Goal: Information Seeking & Learning: Learn about a topic

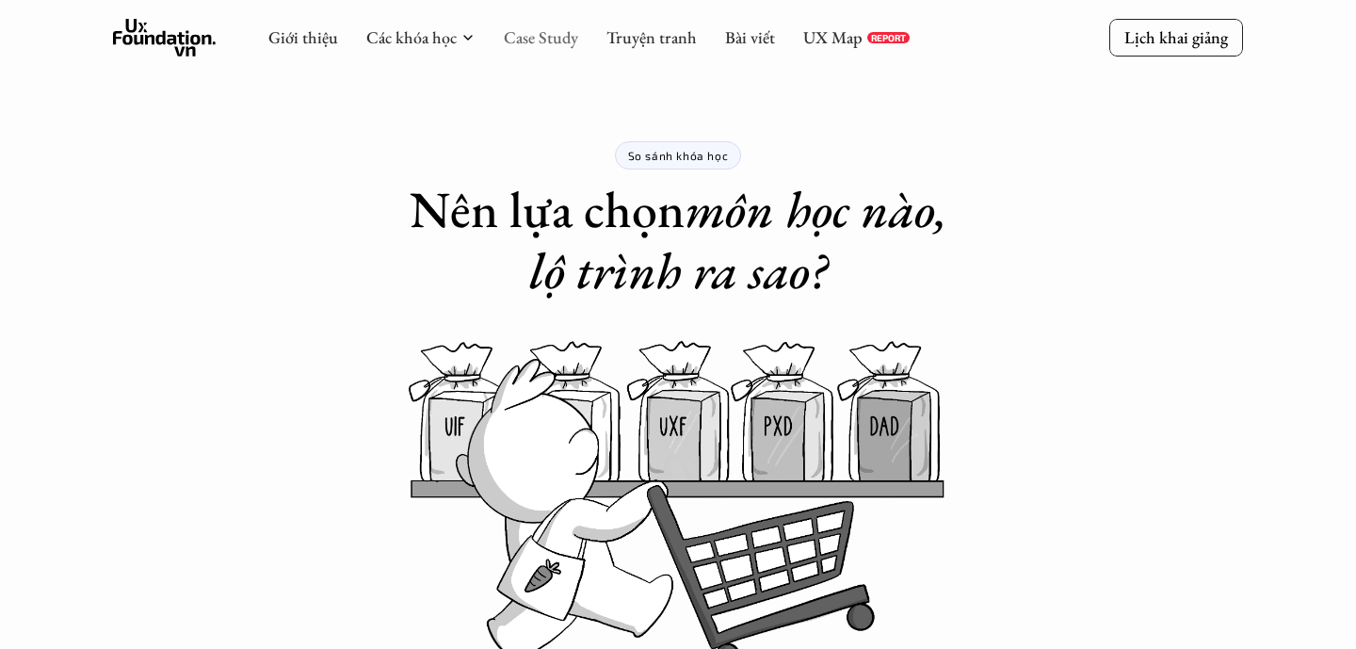
click at [518, 39] on link "Case Study" at bounding box center [541, 37] width 74 height 22
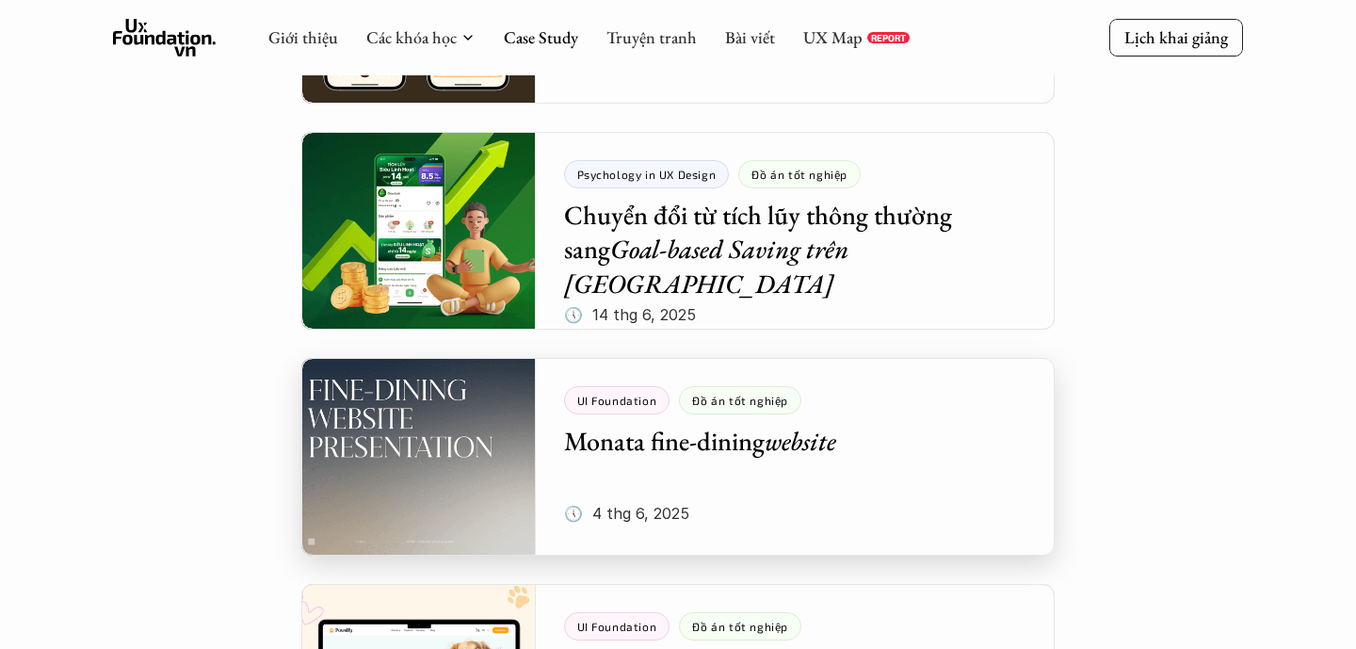
scroll to position [544, 0]
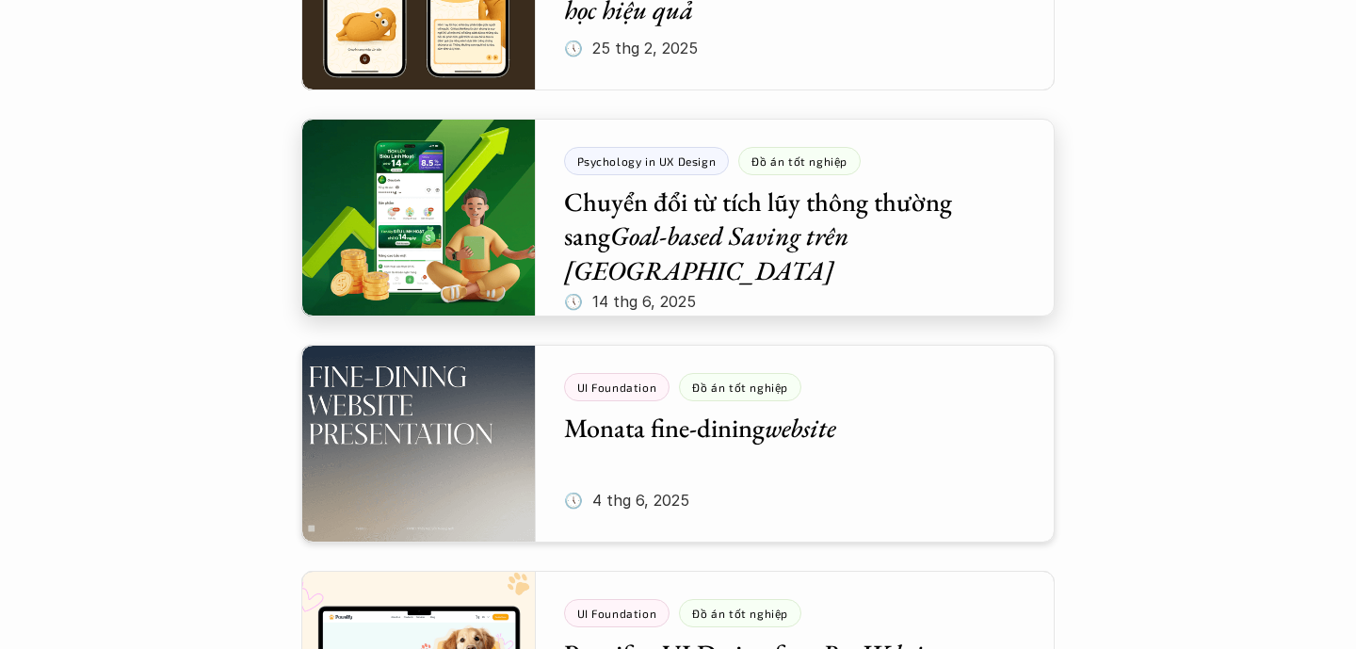
click at [819, 182] on div at bounding box center [677, 218] width 753 height 198
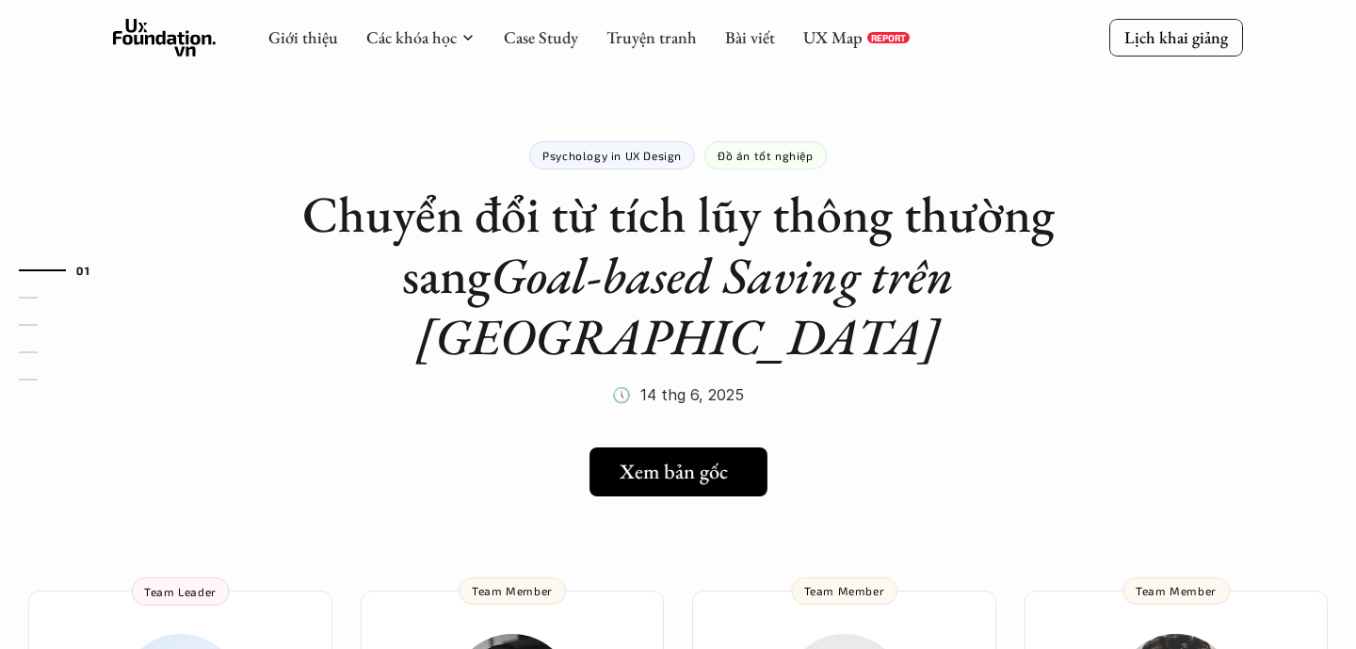
click at [718, 460] on h5 "Xem bản gốc" at bounding box center [674, 472] width 108 height 24
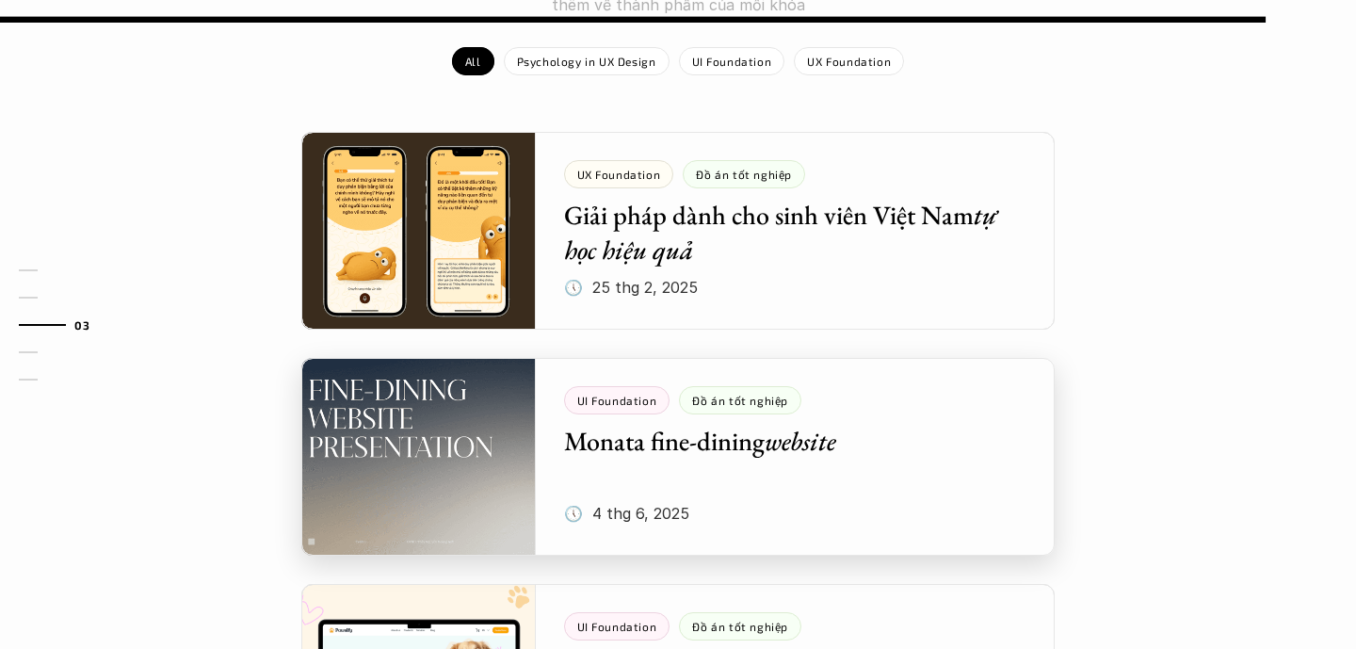
scroll to position [2137, 0]
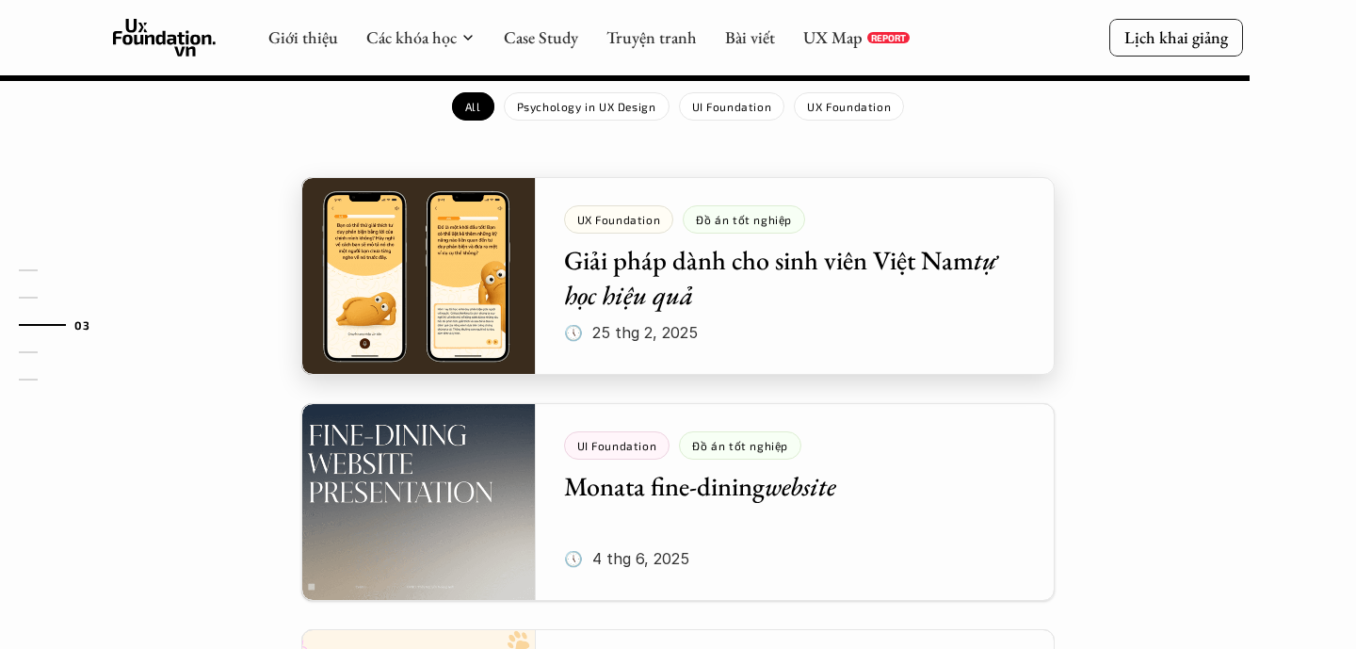
click at [461, 202] on div at bounding box center [677, 276] width 753 height 198
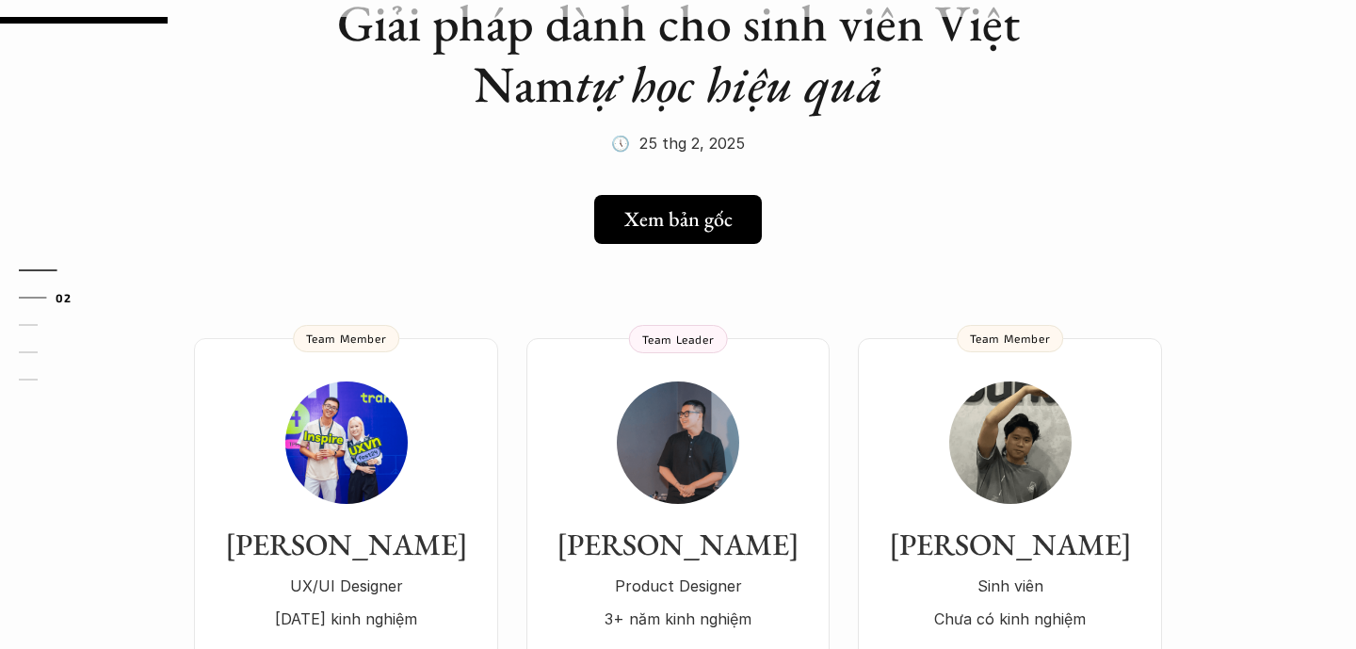
scroll to position [353, 0]
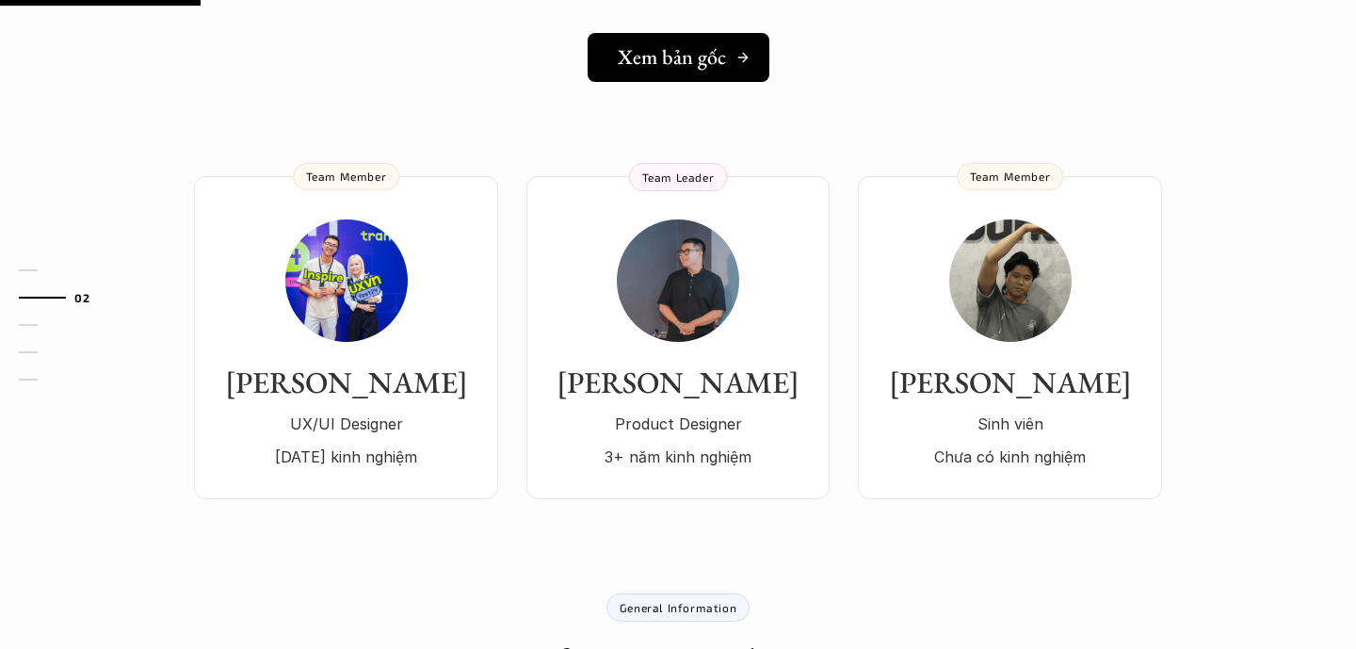
click at [726, 42] on link "Xem bản gốc" at bounding box center [679, 57] width 182 height 49
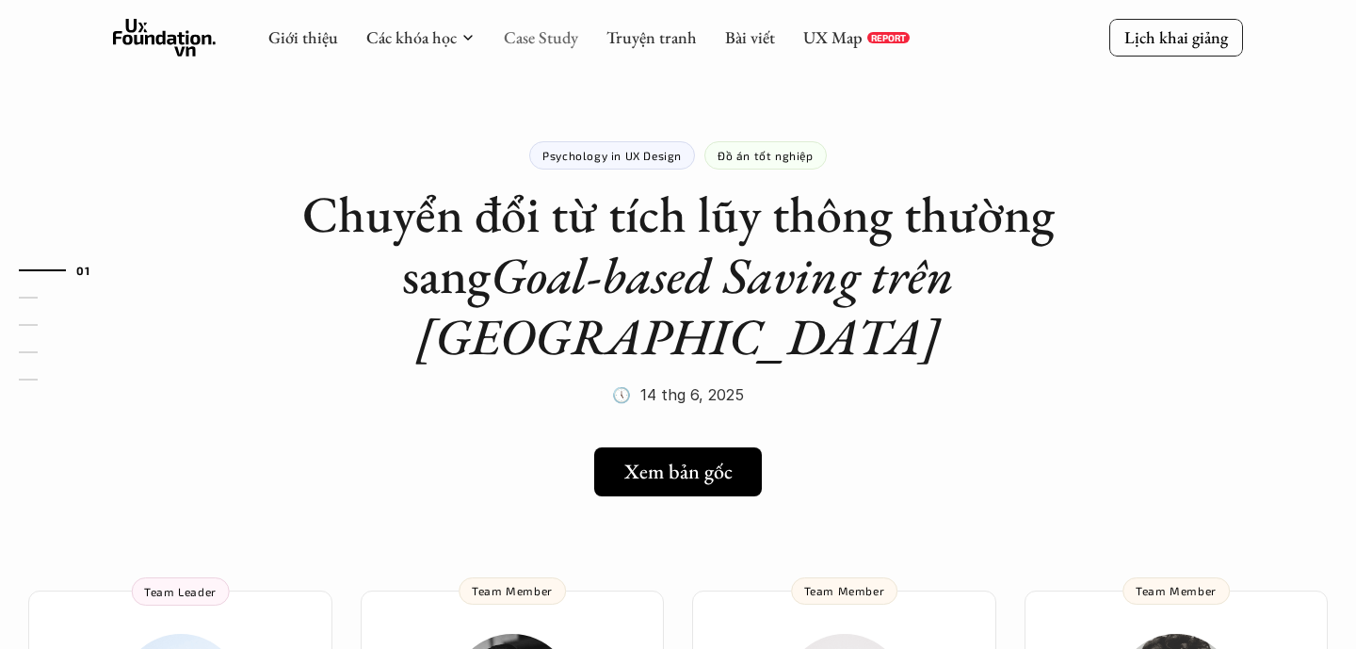
click at [561, 43] on link "Case Study" at bounding box center [541, 37] width 74 height 22
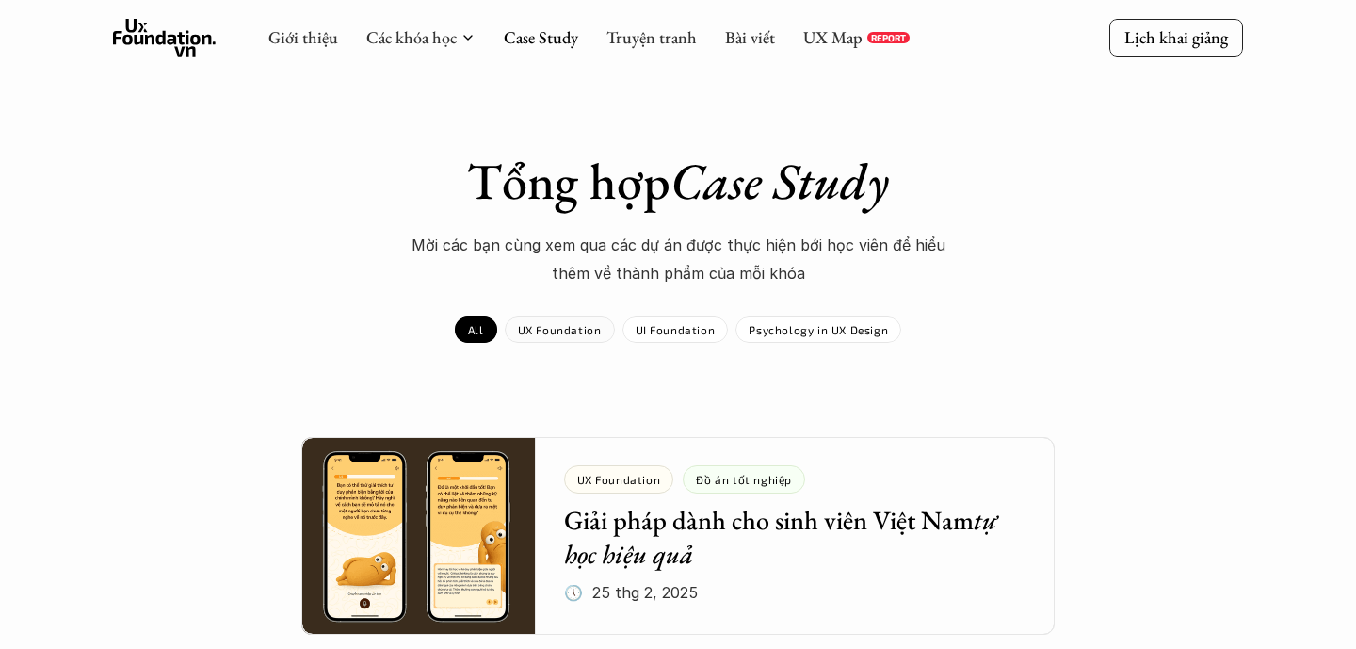
click at [551, 331] on p "UX Foundation" at bounding box center [560, 329] width 84 height 13
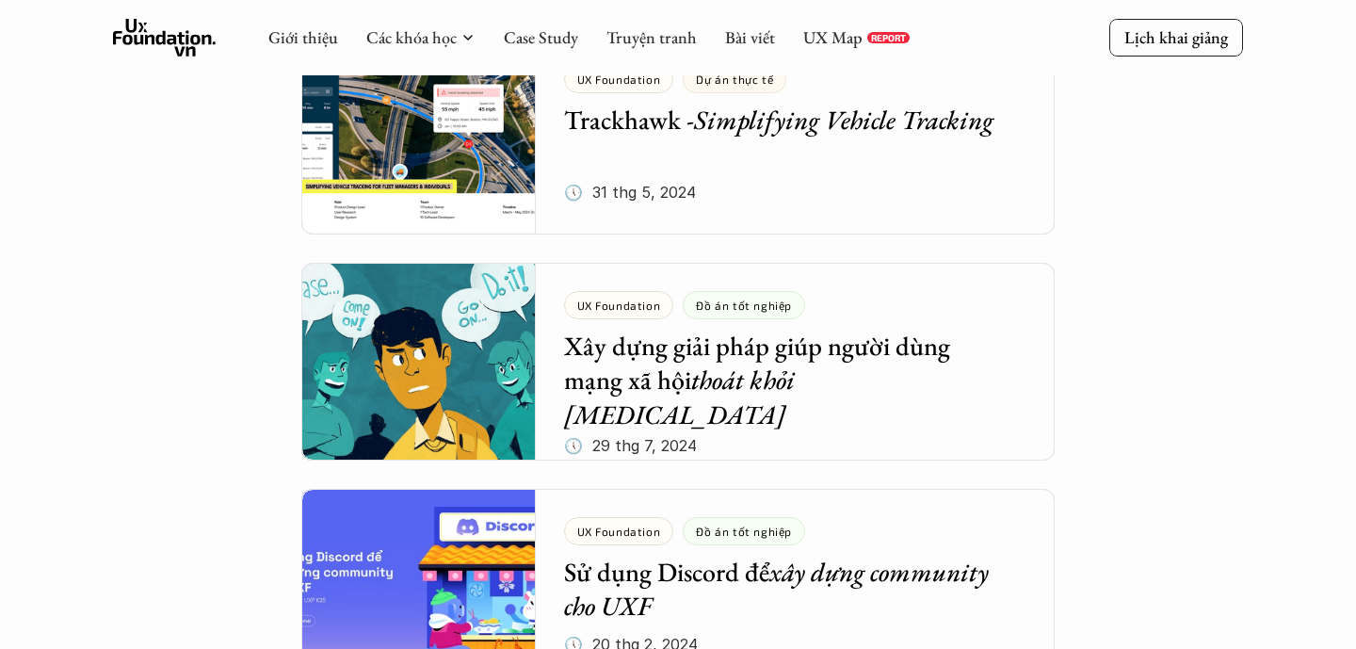
scroll to position [696, 0]
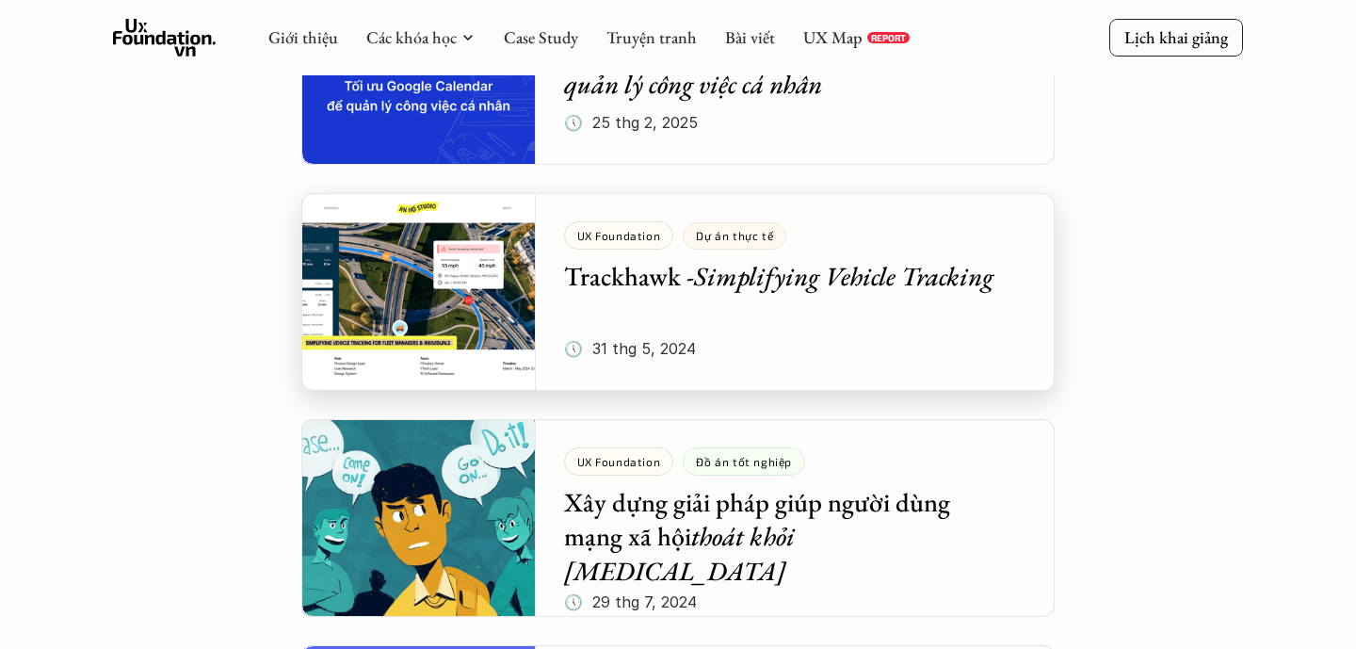
click at [592, 299] on div at bounding box center [677, 292] width 753 height 198
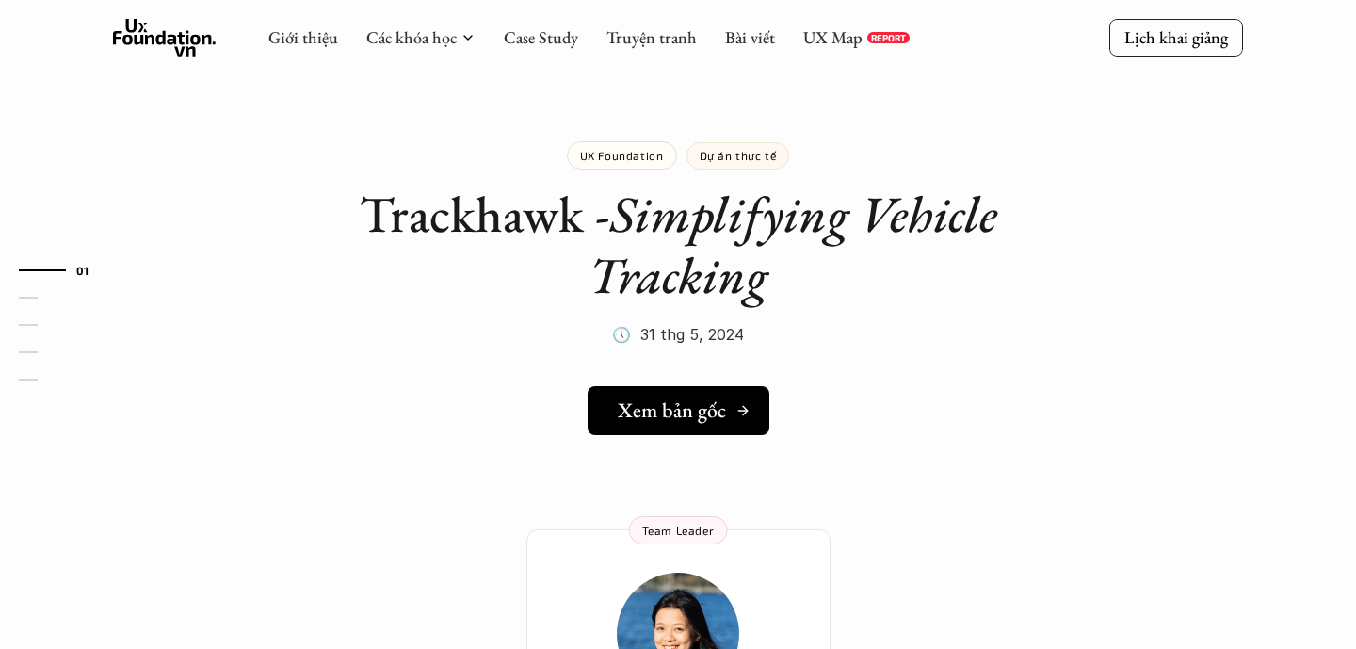
click at [612, 404] on link "Xem bản gốc" at bounding box center [679, 410] width 182 height 49
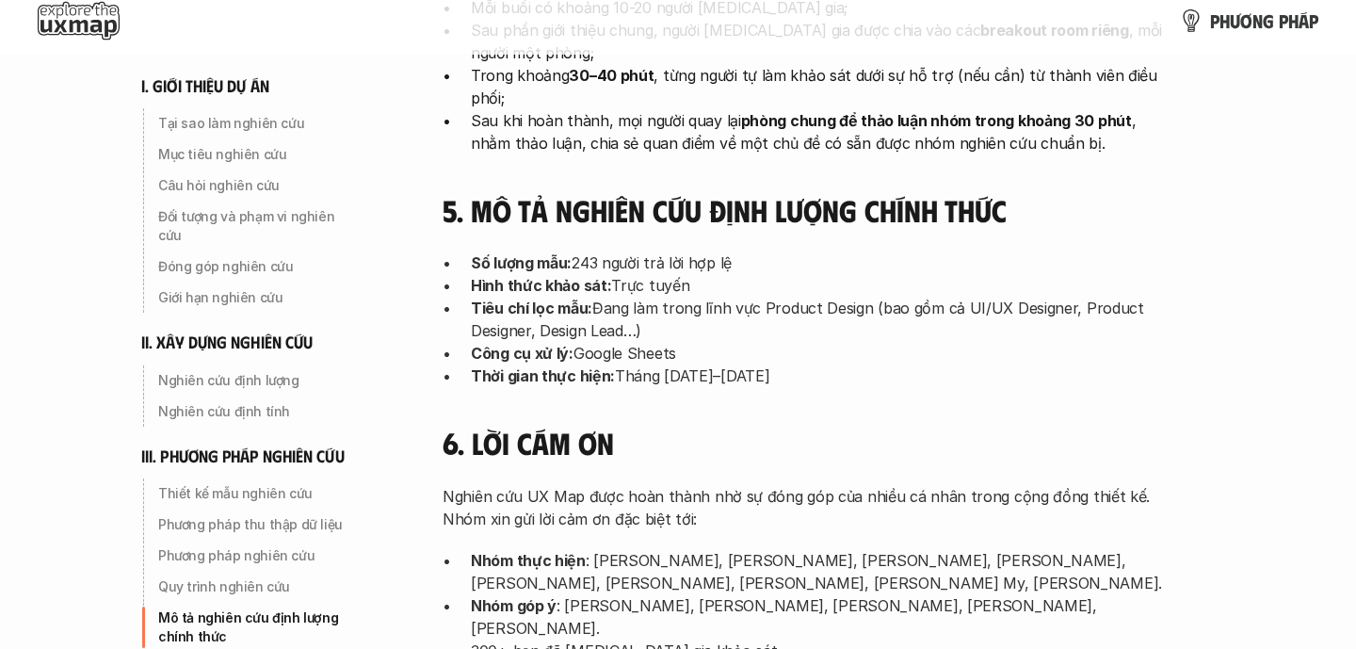
scroll to position [5925, 0]
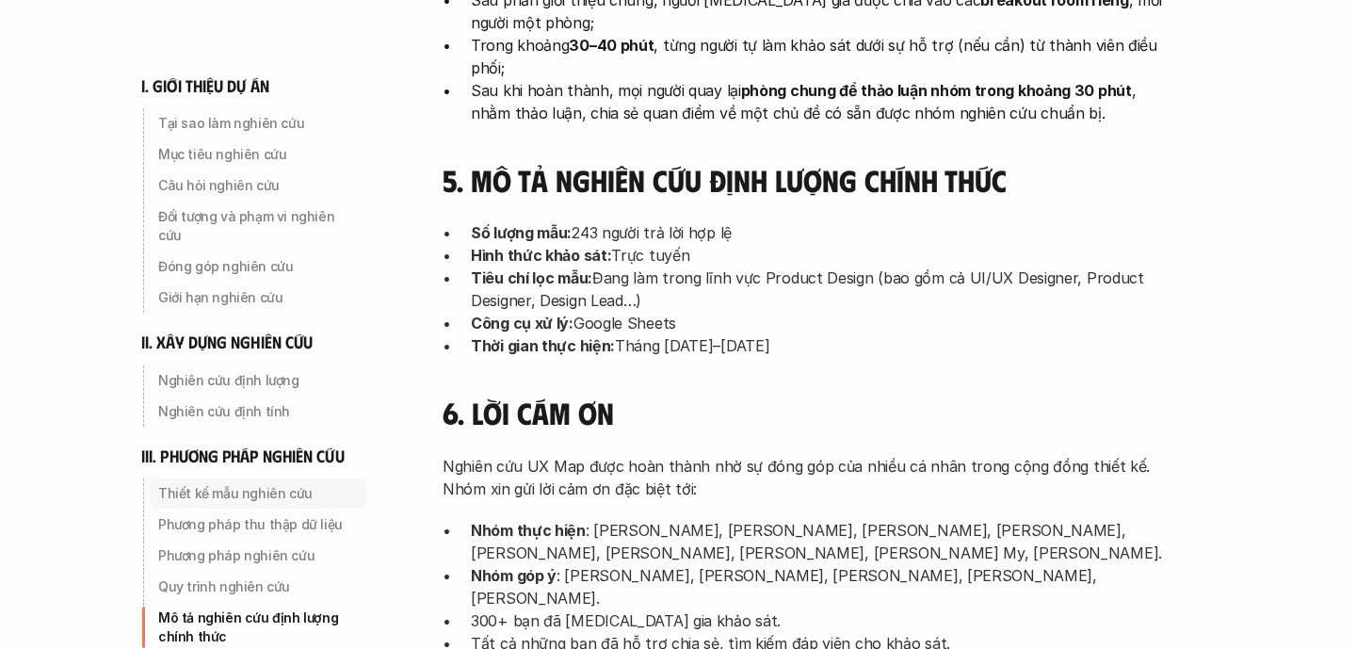
click at [257, 484] on p "Thiết kế mẫu nghiên cứu" at bounding box center [259, 493] width 202 height 19
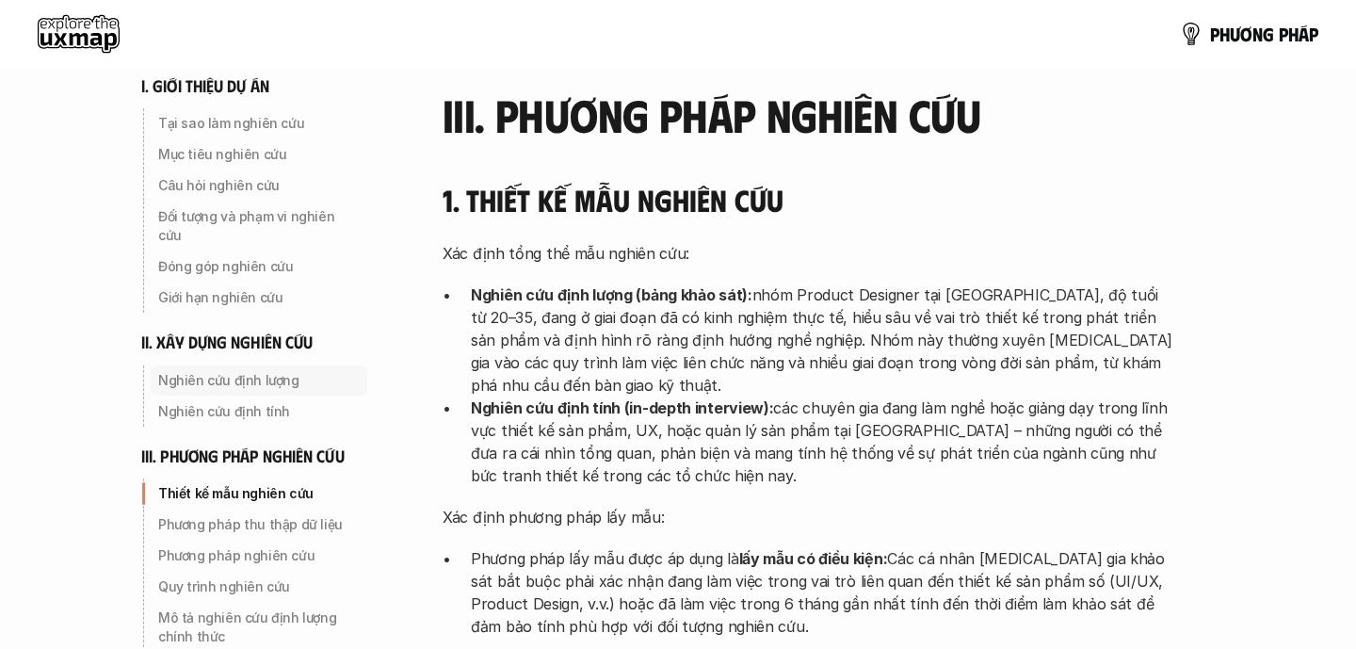
scroll to position [4218, 0]
click at [272, 131] on p "Tại sao làm nghiên cứu" at bounding box center [259, 123] width 202 height 19
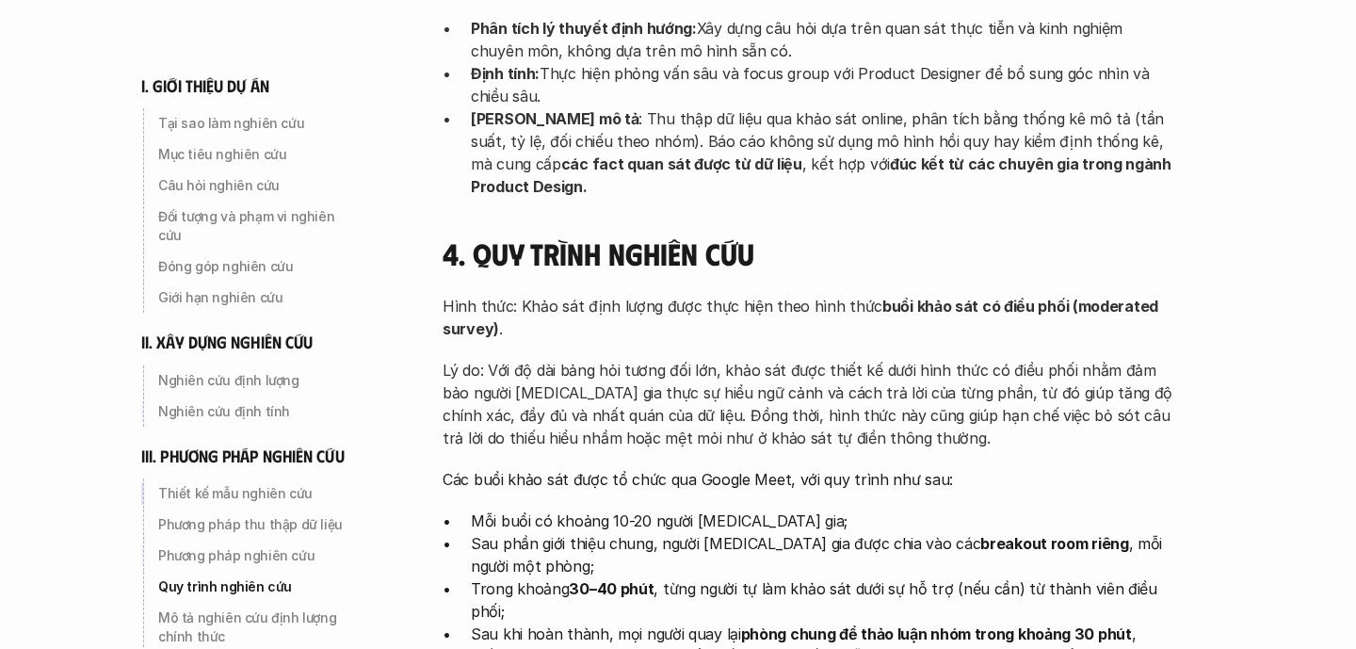
scroll to position [6283, 0]
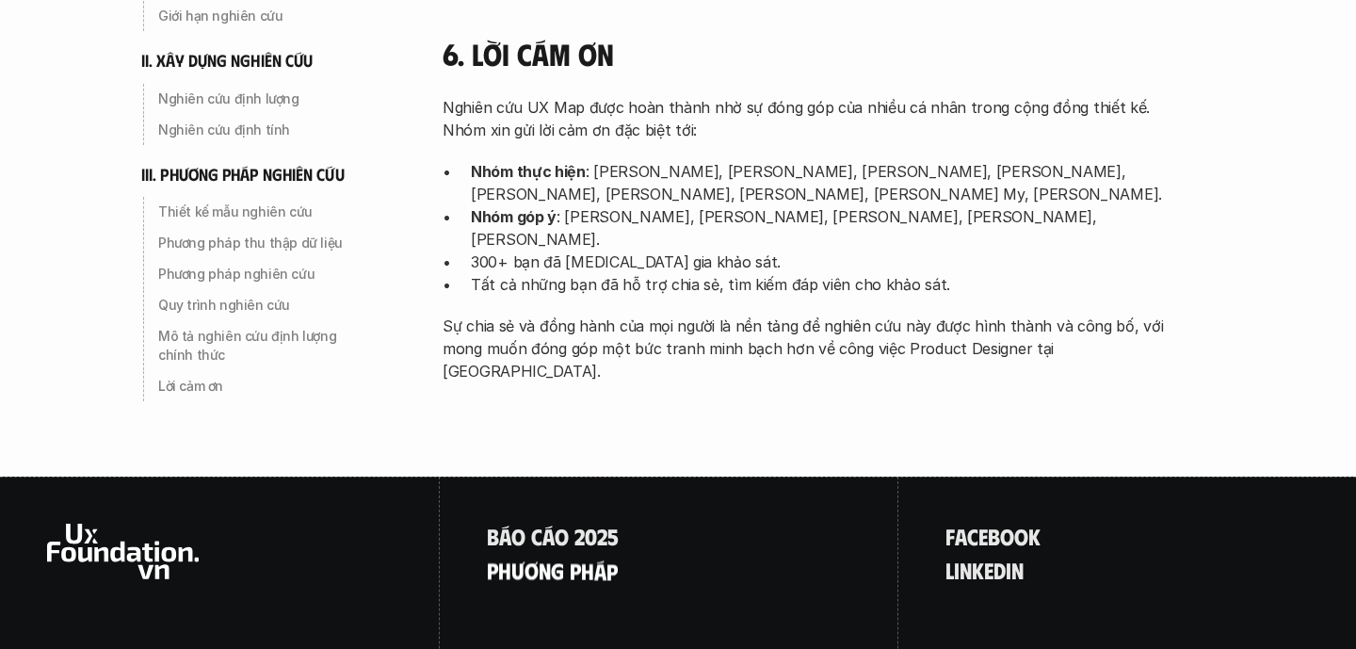
click at [564, 558] on p "p h ư ơ n g p h á p" at bounding box center [552, 570] width 131 height 24
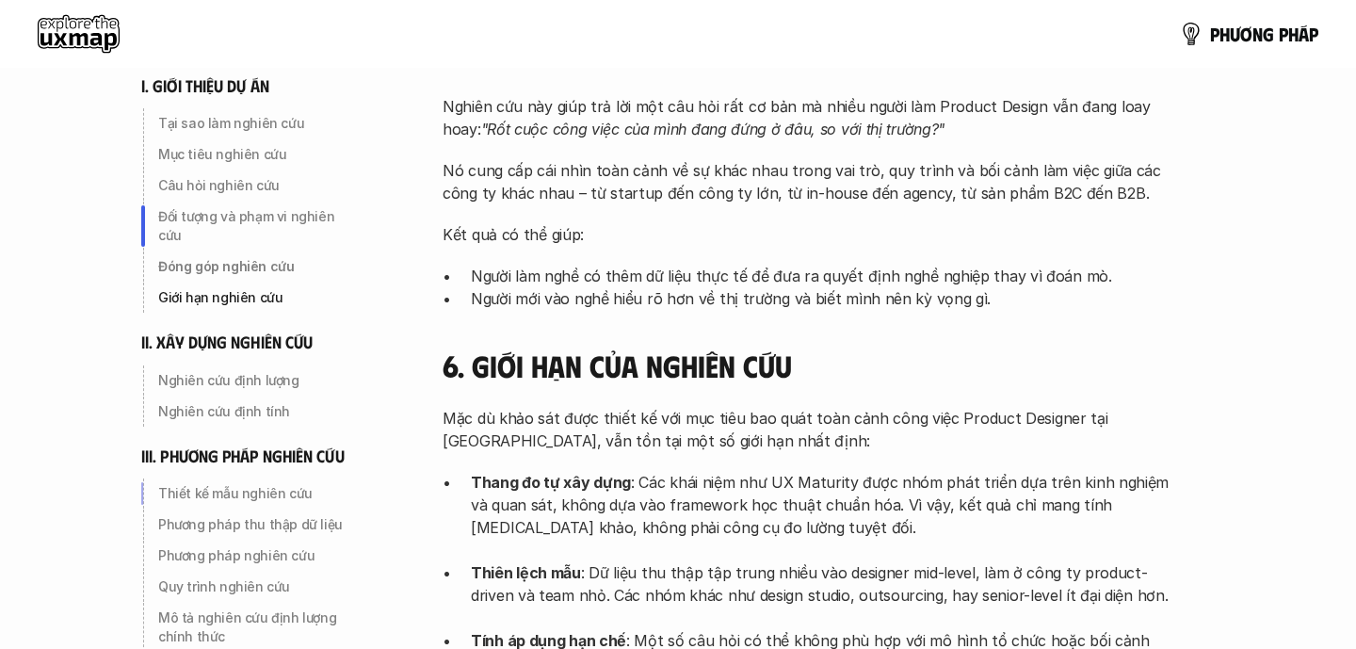
scroll to position [1001, 0]
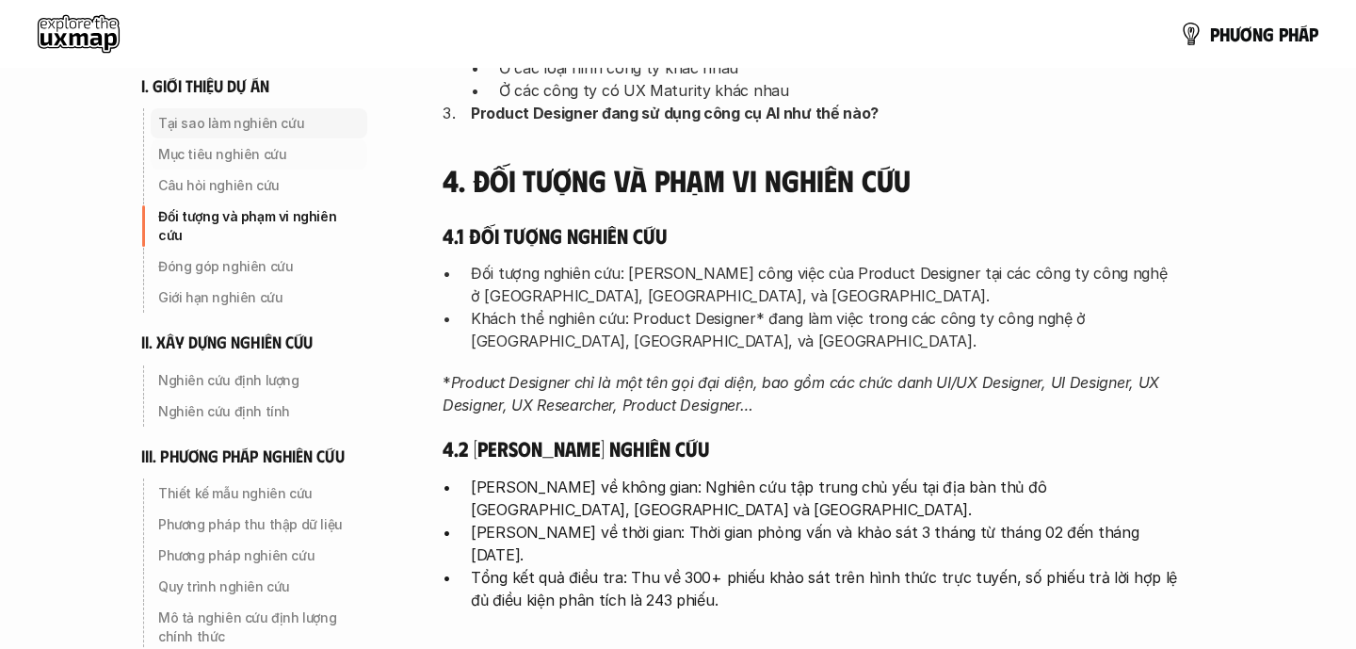
click at [260, 122] on p "Tại sao làm nghiên cứu" at bounding box center [259, 123] width 202 height 19
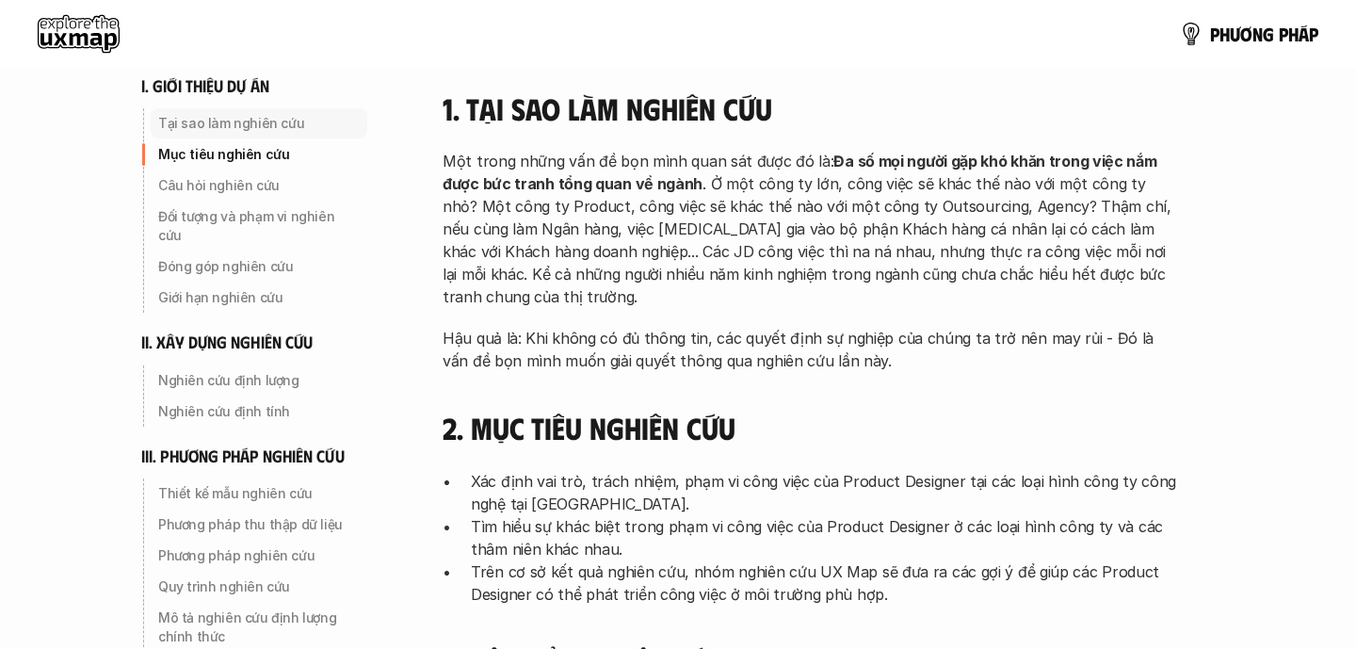
scroll to position [285, 0]
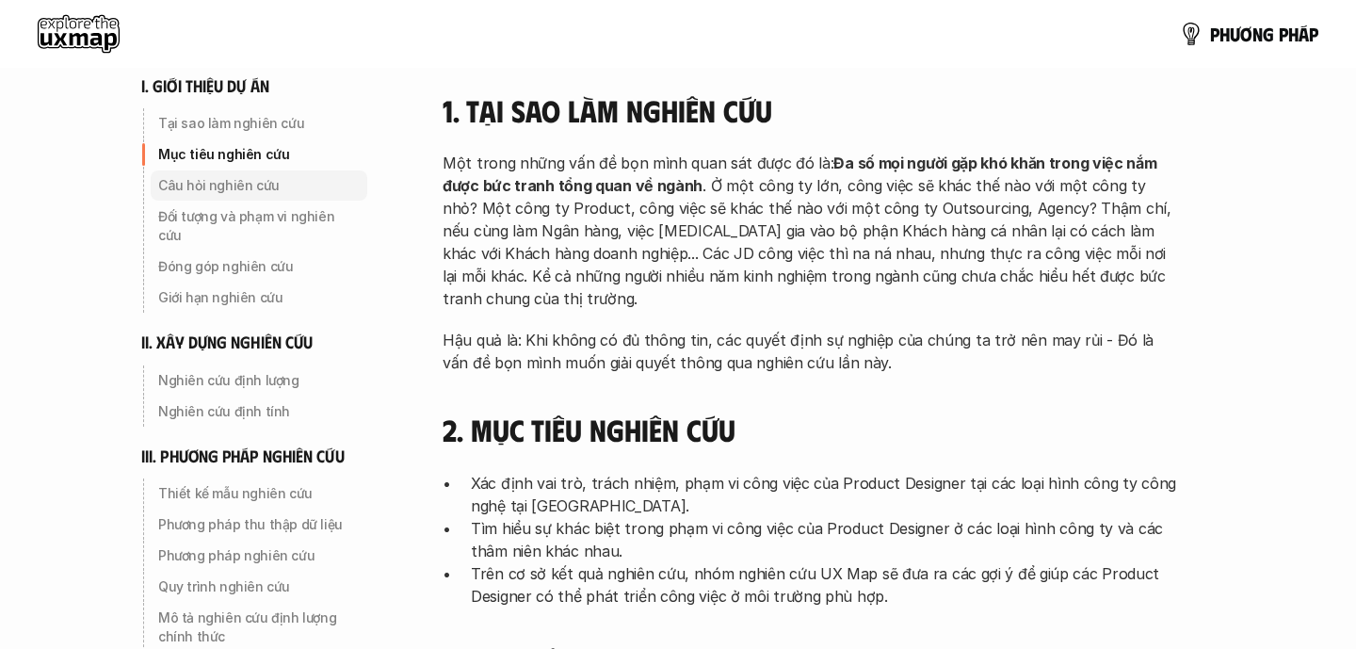
click at [248, 177] on p "Câu hỏi nghiên cứu" at bounding box center [259, 185] width 202 height 19
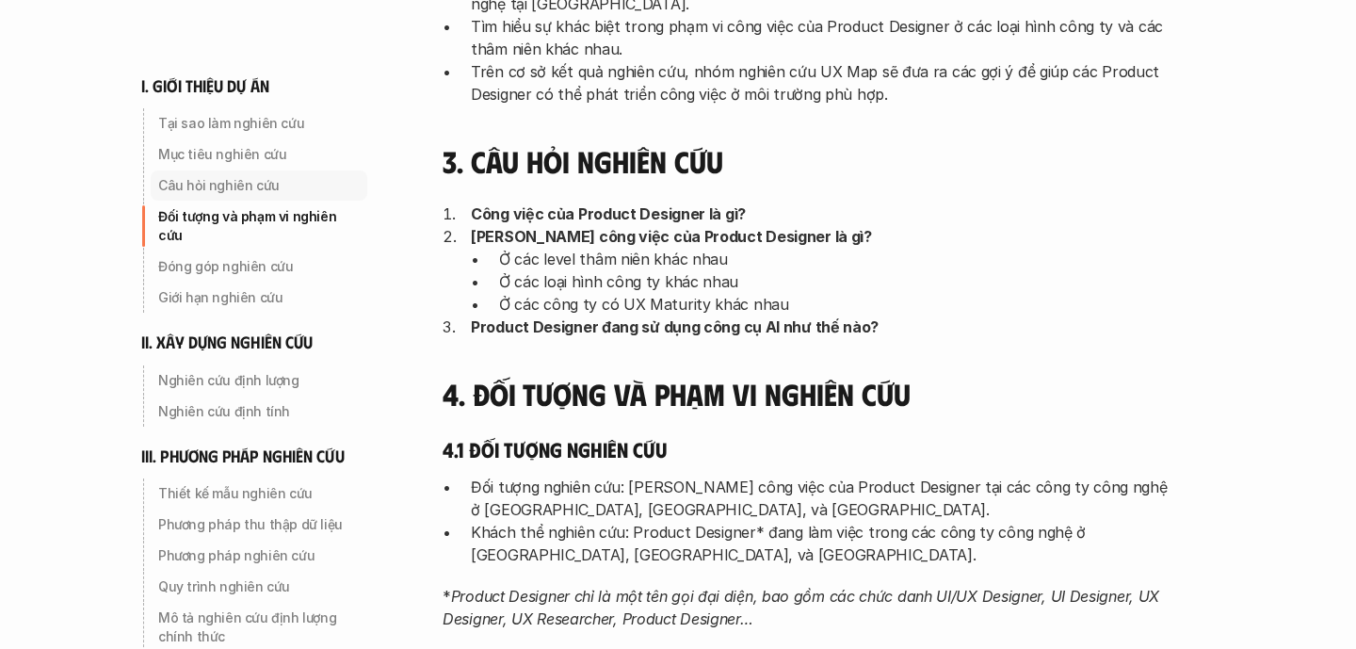
scroll to position [789, 0]
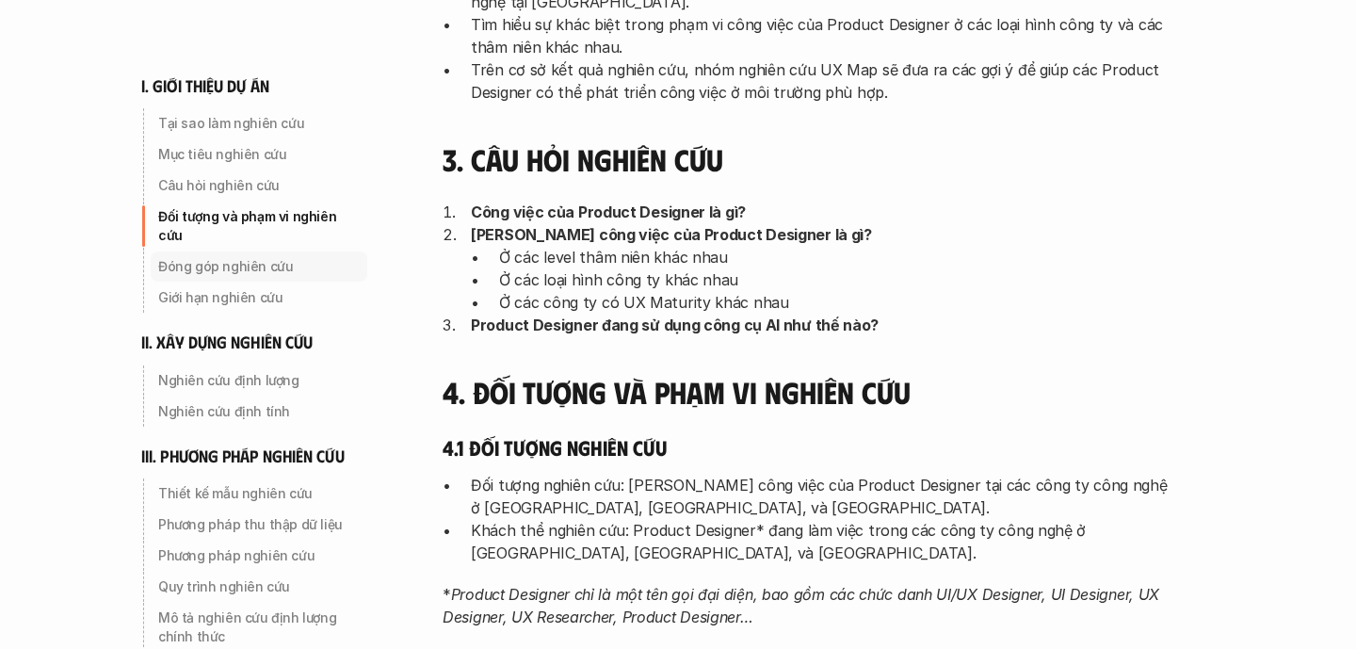
click at [260, 257] on p "Đóng góp nghiên cứu" at bounding box center [259, 266] width 202 height 19
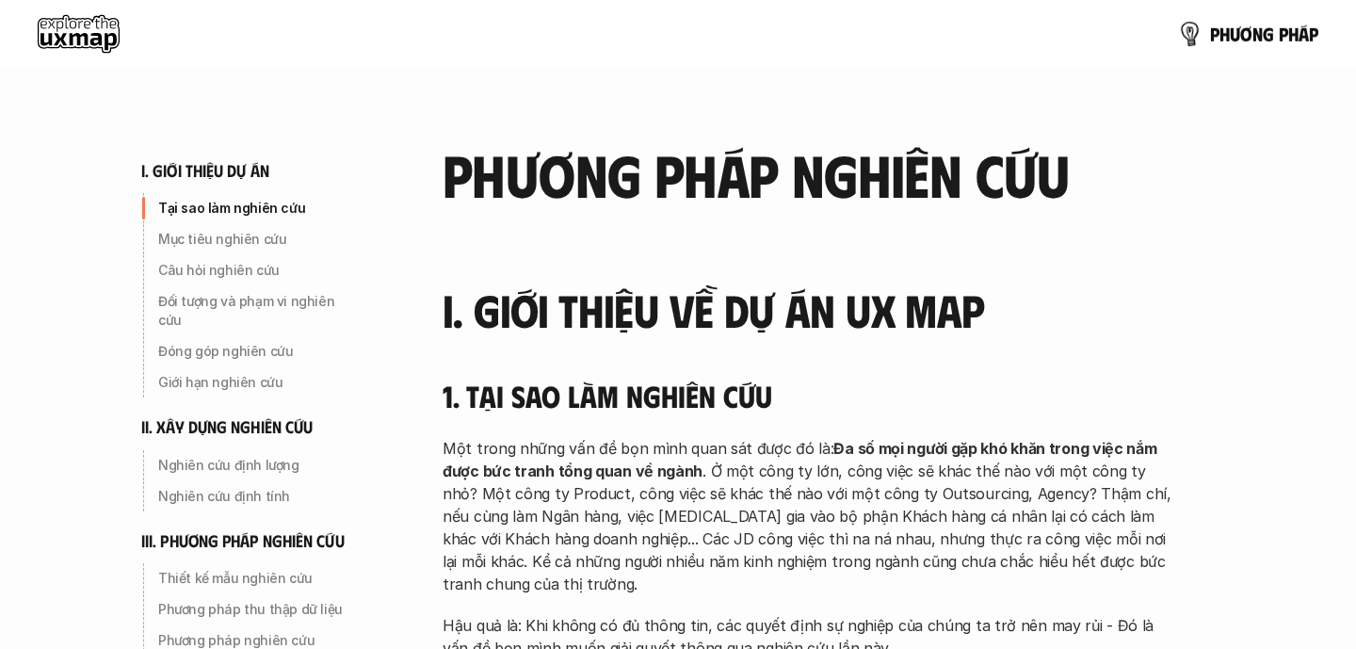
click at [1203, 38] on link "p h ư ơ n g p h á p" at bounding box center [1248, 34] width 140 height 38
click at [1267, 40] on p "p h ư ơ n g p h á p" at bounding box center [1264, 34] width 108 height 21
click at [85, 17] on use at bounding box center [79, 34] width 82 height 38
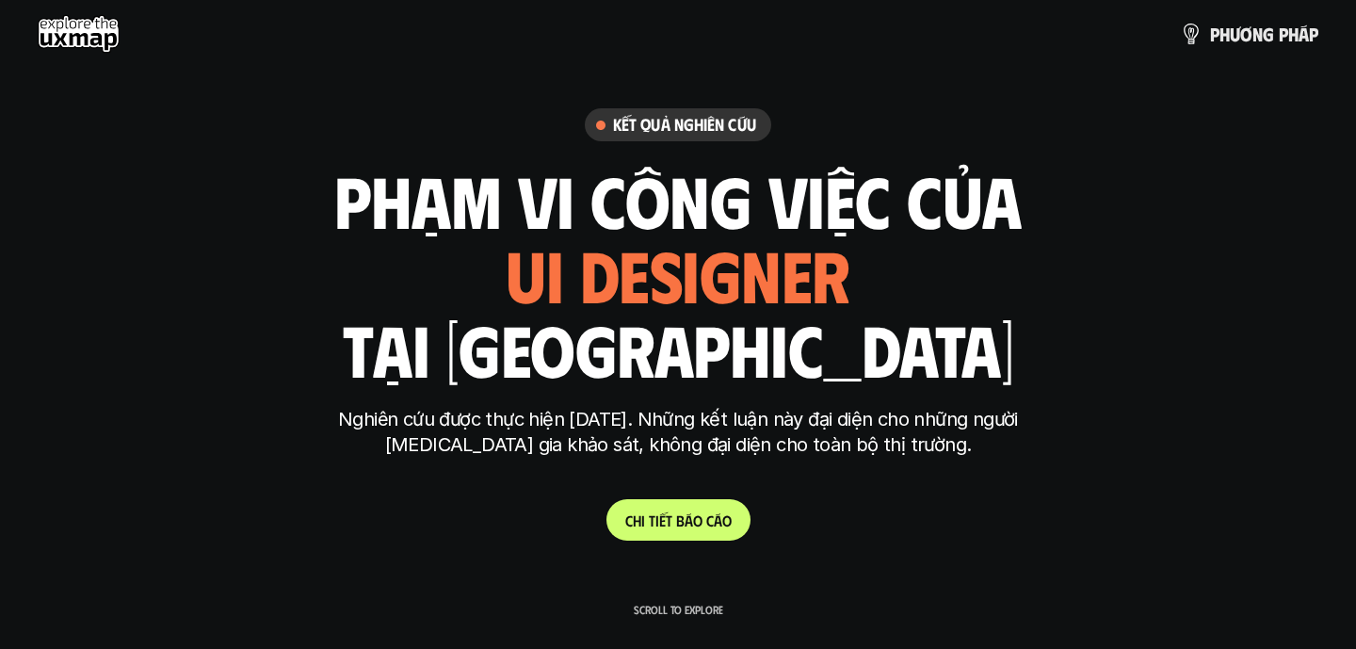
click at [683, 603] on p "Scroll to explore" at bounding box center [678, 609] width 89 height 13
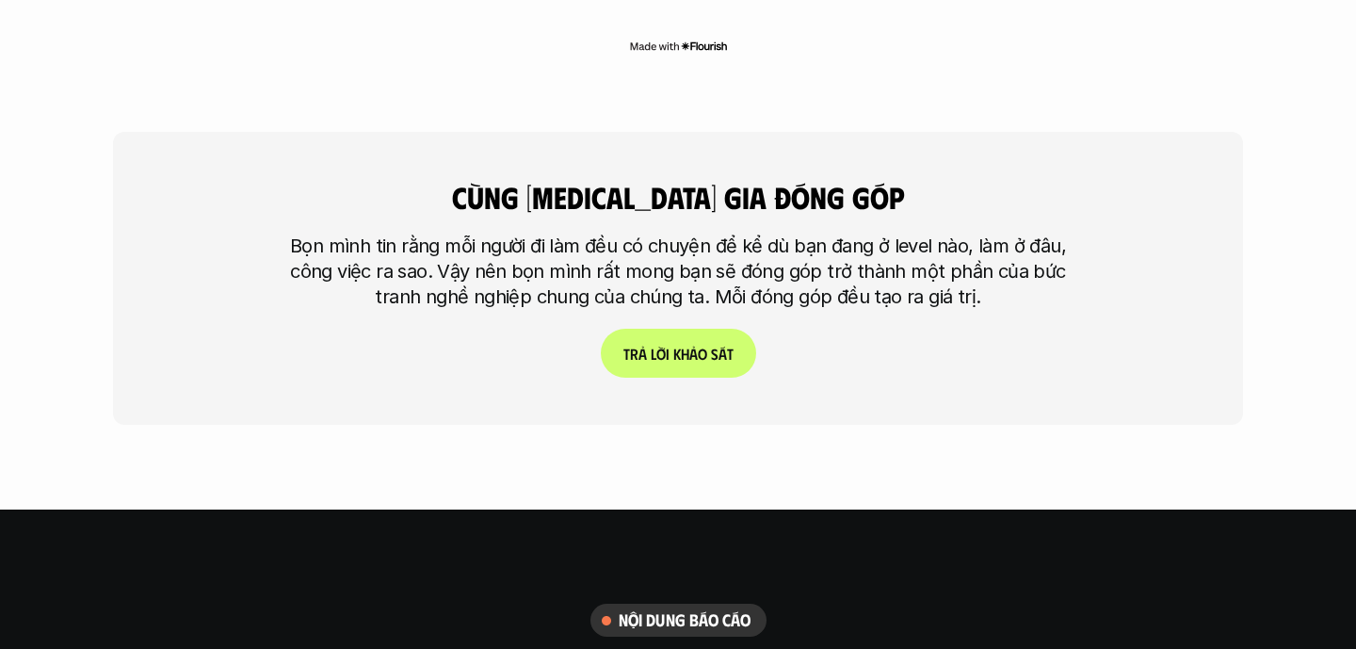
scroll to position [4515, 0]
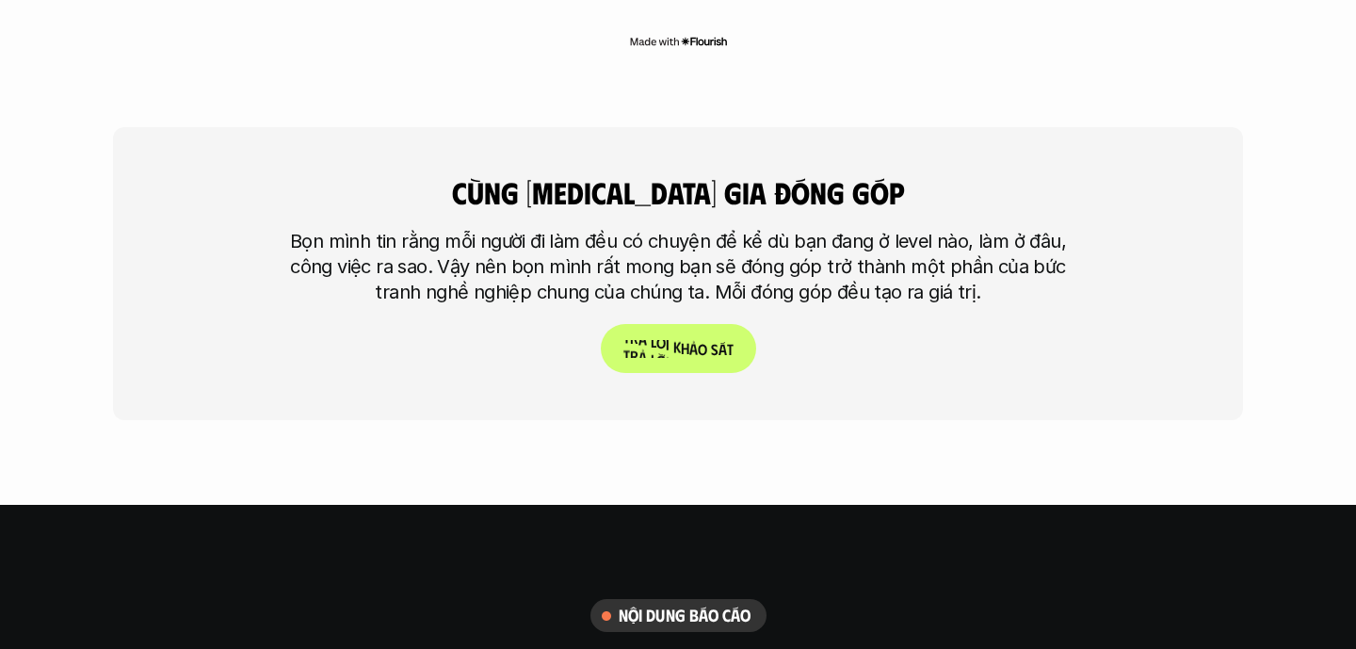
click at [703, 340] on p "T r ả l ờ i k h ả o s á t" at bounding box center [678, 349] width 110 height 18
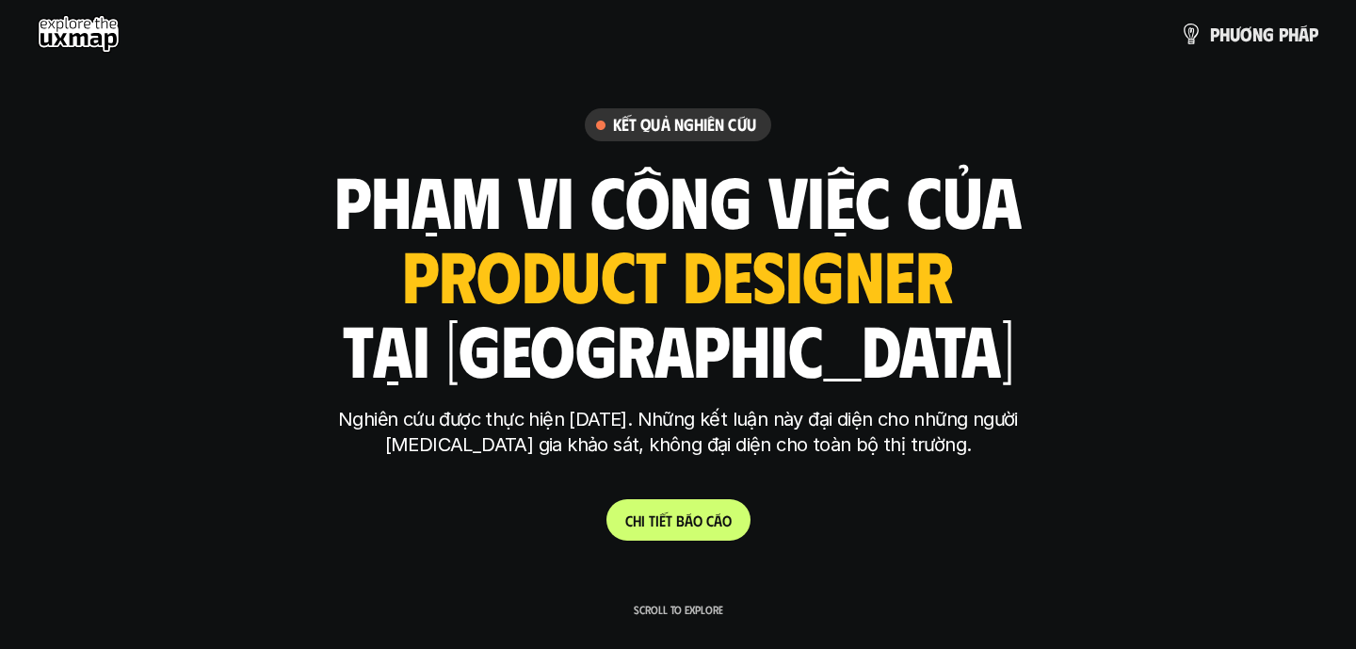
click at [722, 113] on div "Kết quả nghiên cứu" at bounding box center [678, 124] width 186 height 33
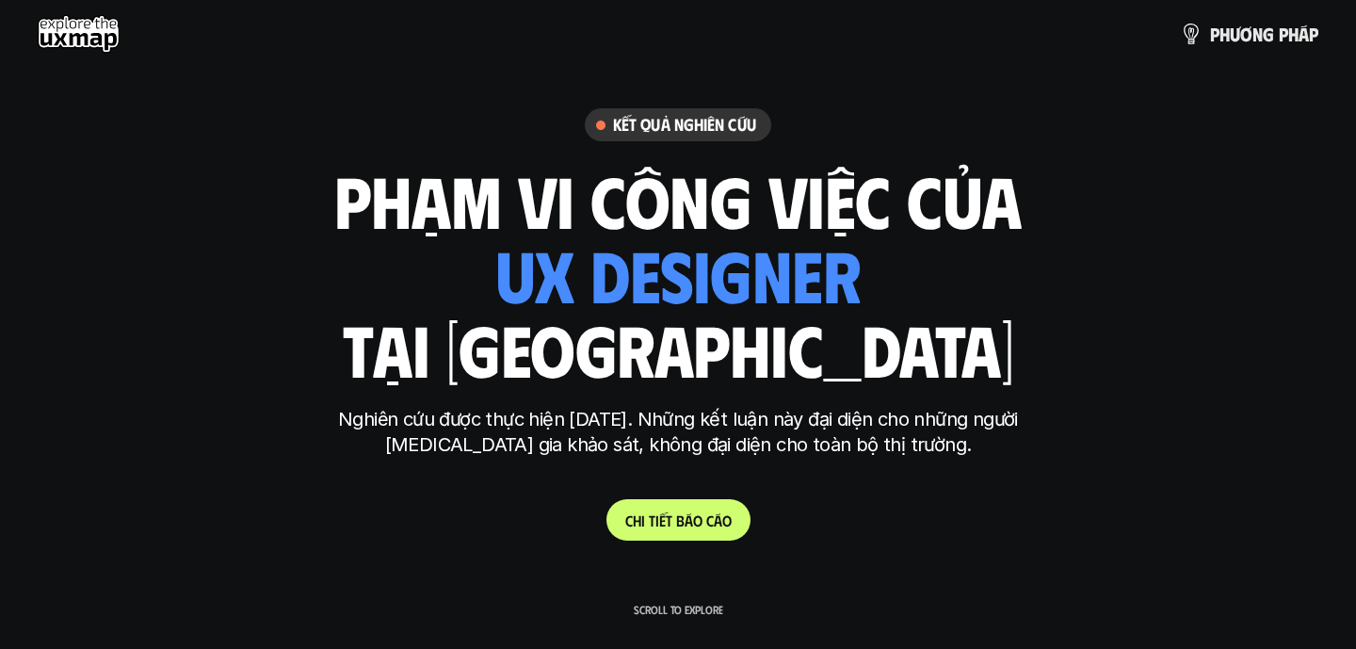
click at [685, 606] on p "Scroll to explore" at bounding box center [678, 609] width 89 height 13
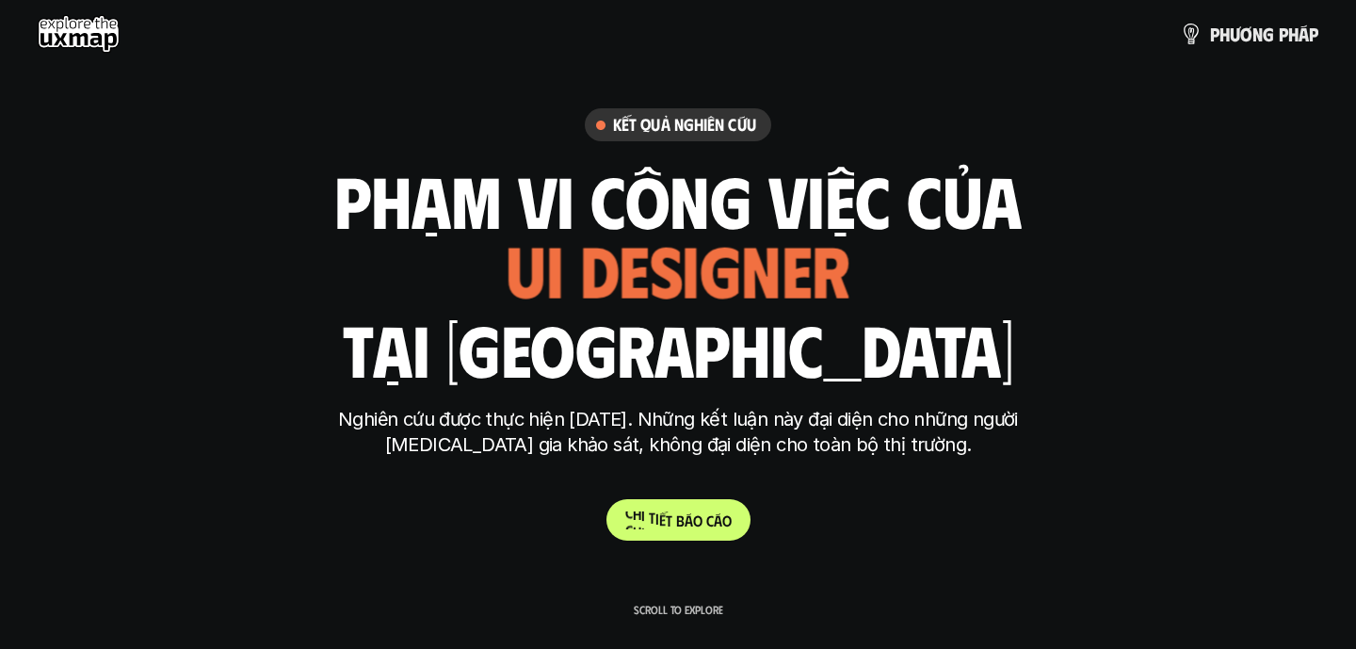
click at [678, 533] on link "C h i t i ế t b á o c á o" at bounding box center [678, 519] width 144 height 41
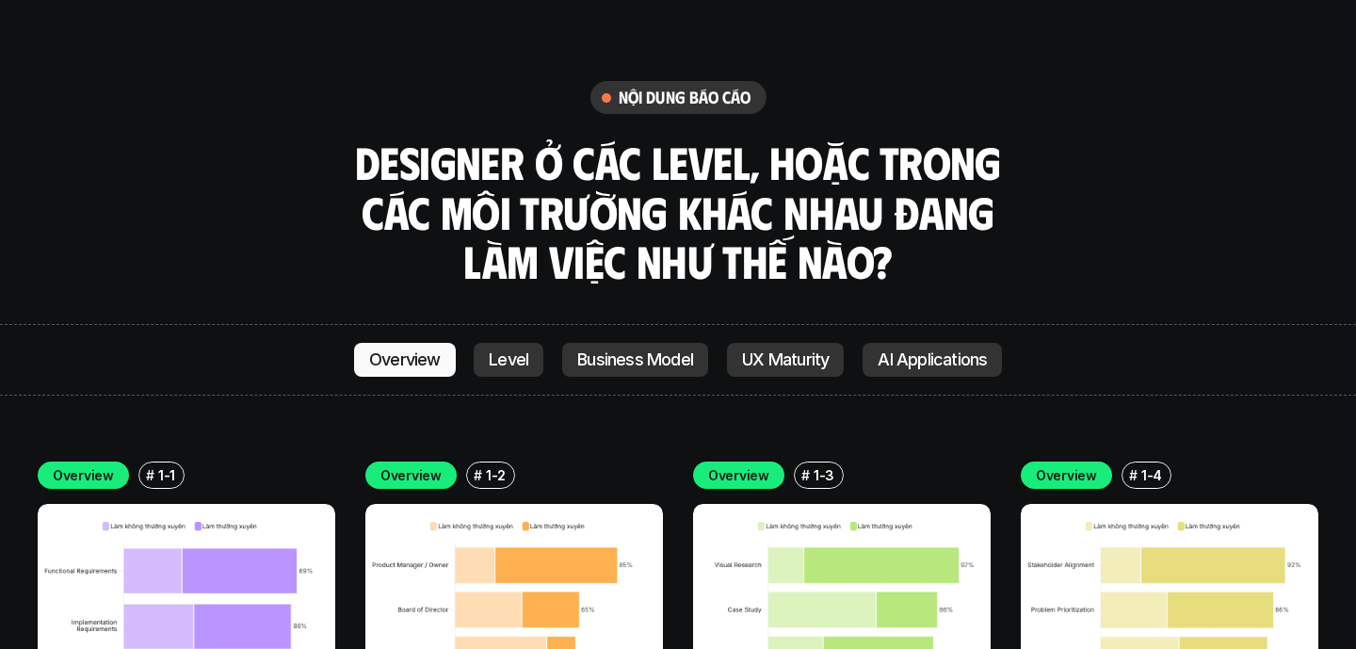
scroll to position [5206, 0]
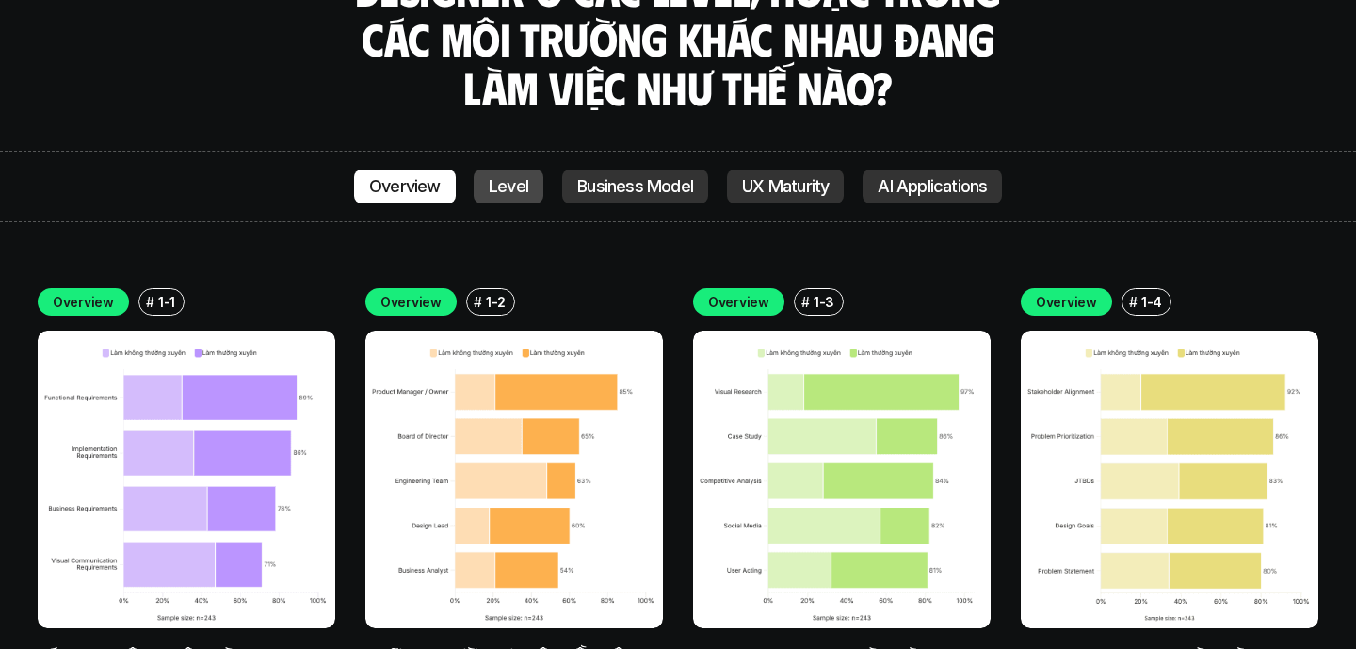
click at [518, 177] on p "Level" at bounding box center [509, 186] width 40 height 19
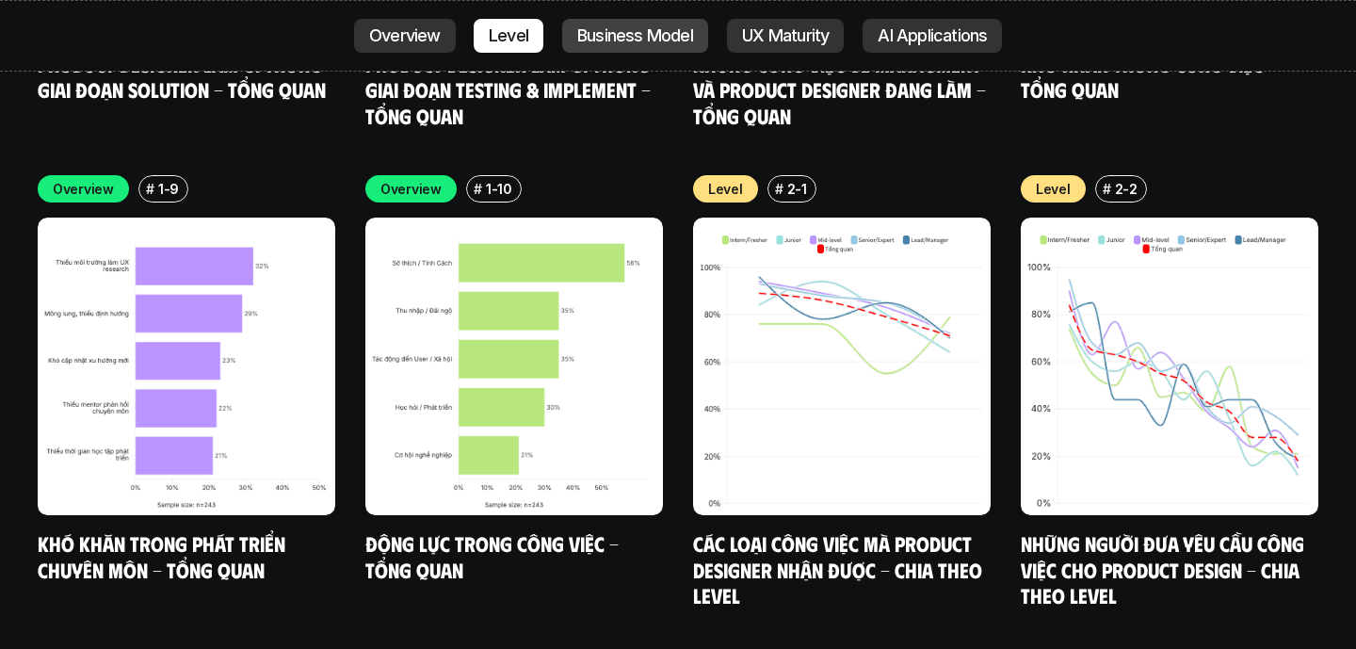
click at [629, 39] on p "Business Model" at bounding box center [635, 35] width 116 height 19
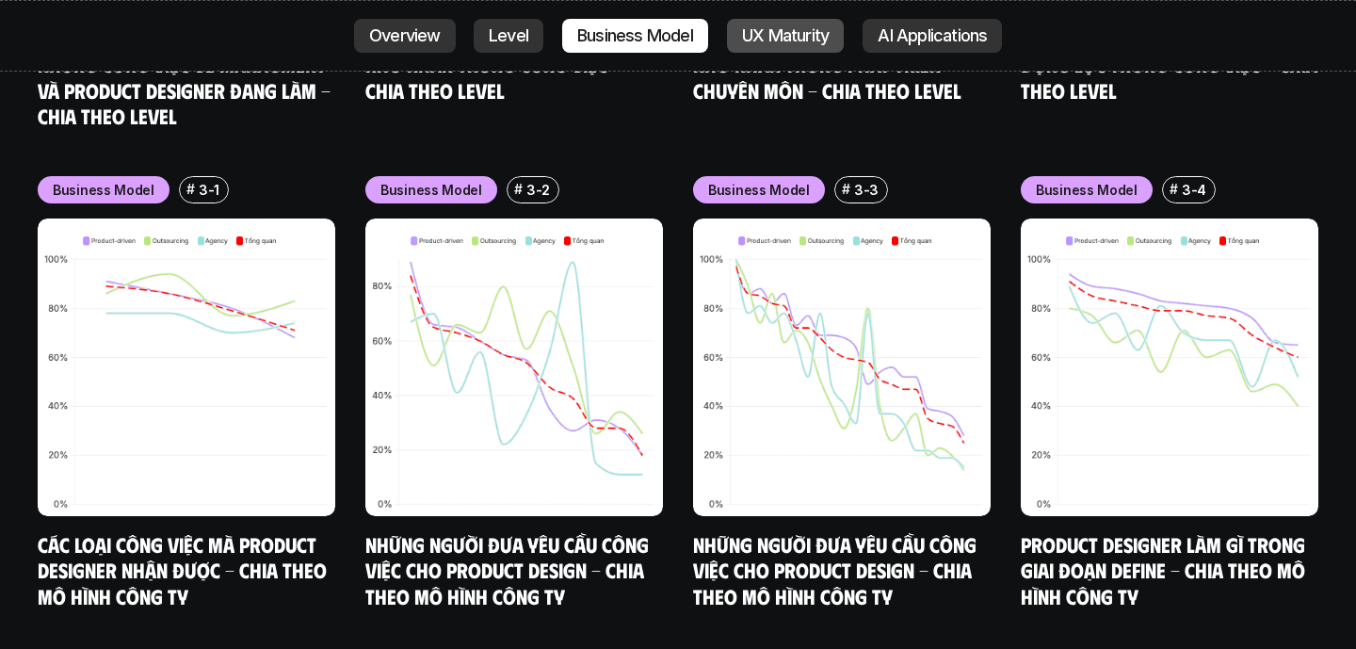
click at [778, 32] on p "UX Maturity" at bounding box center [785, 35] width 87 height 19
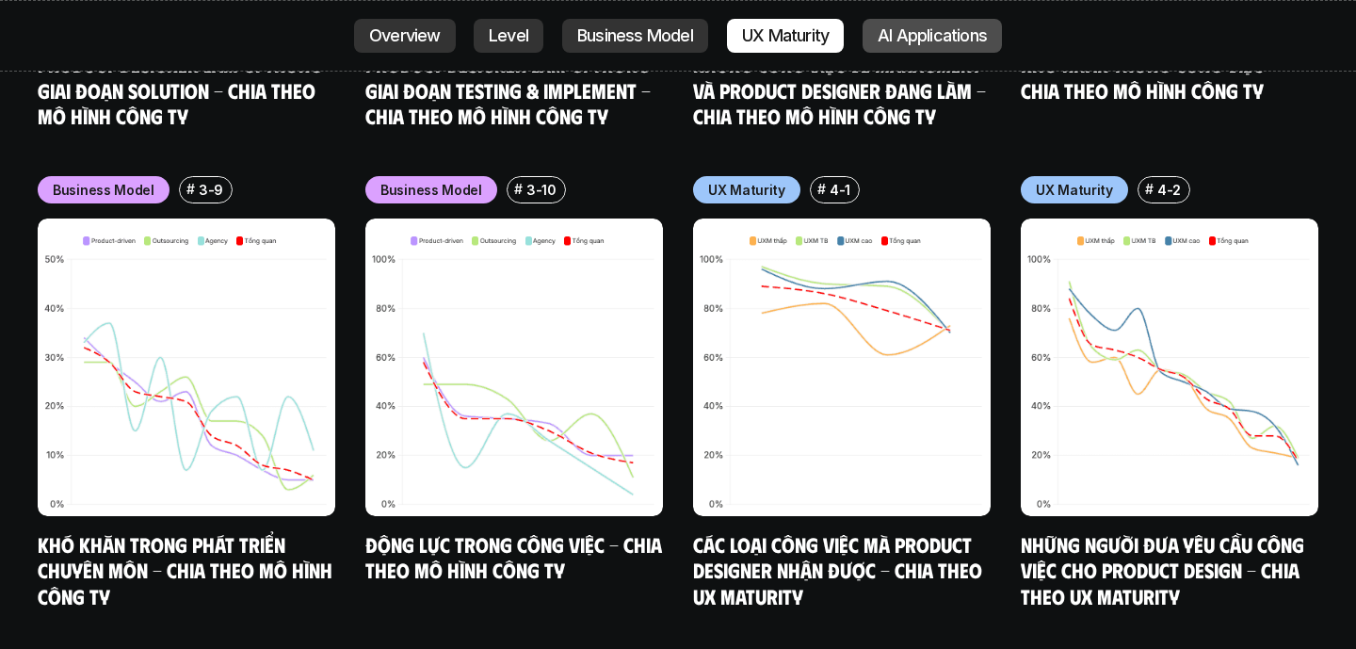
click at [939, 33] on p "AI Applications" at bounding box center [932, 35] width 109 height 19
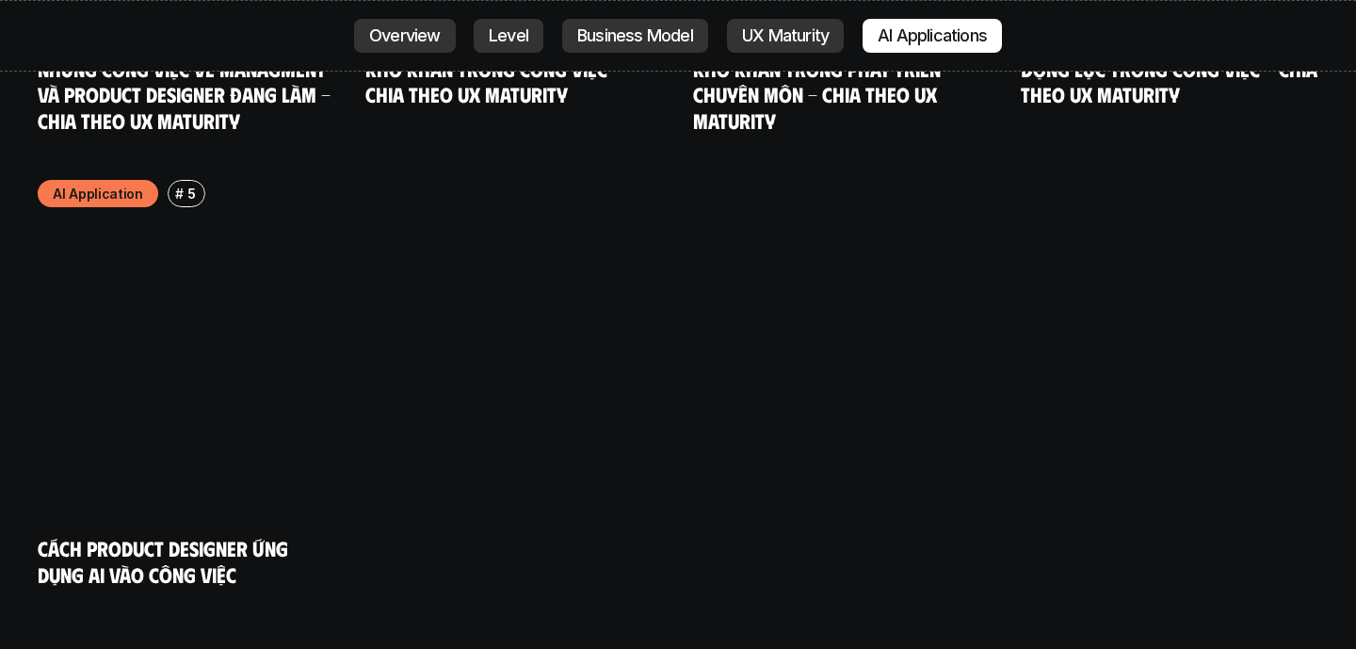
scroll to position [10117, 0]
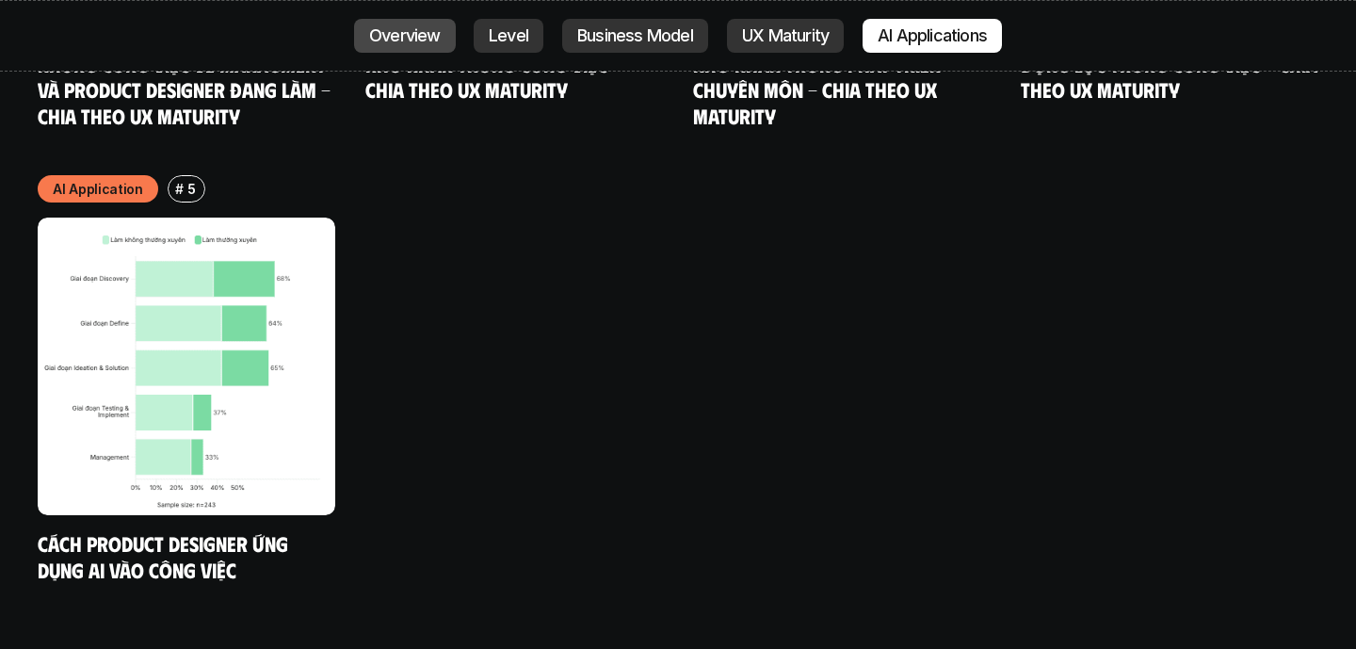
click at [428, 27] on p "Overview" at bounding box center [405, 35] width 72 height 19
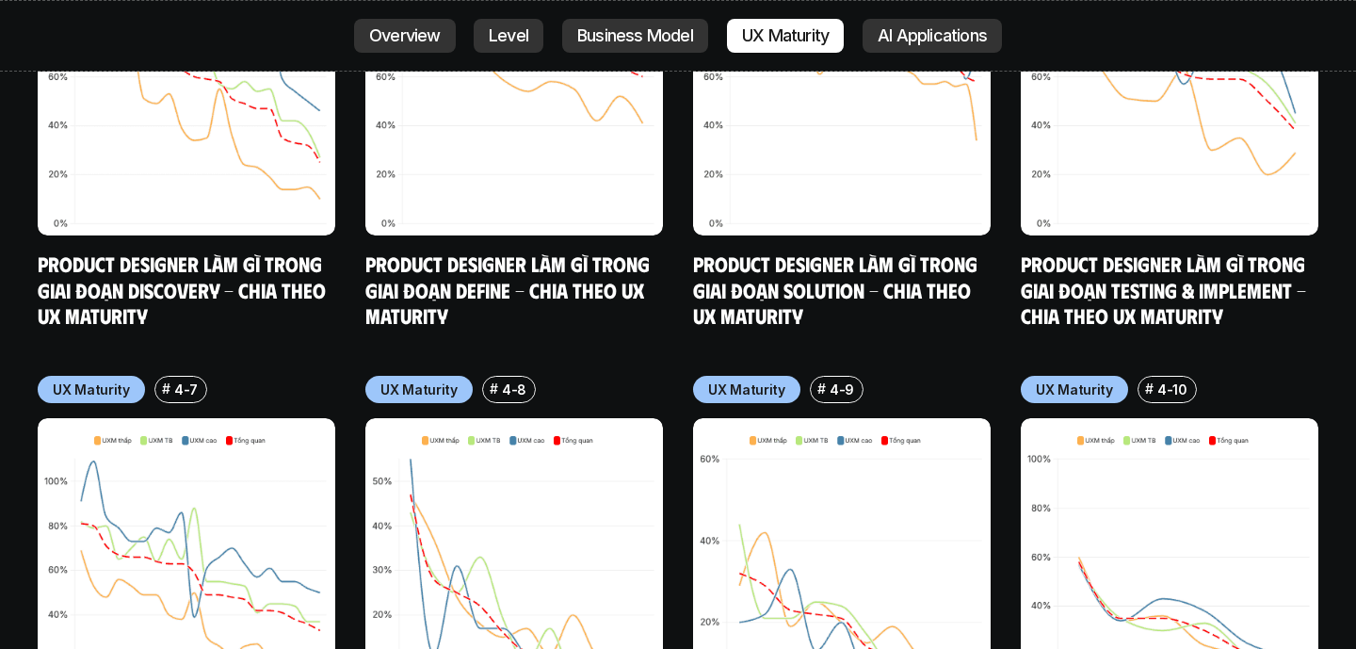
scroll to position [9668, 0]
